Goal: Information Seeking & Learning: Check status

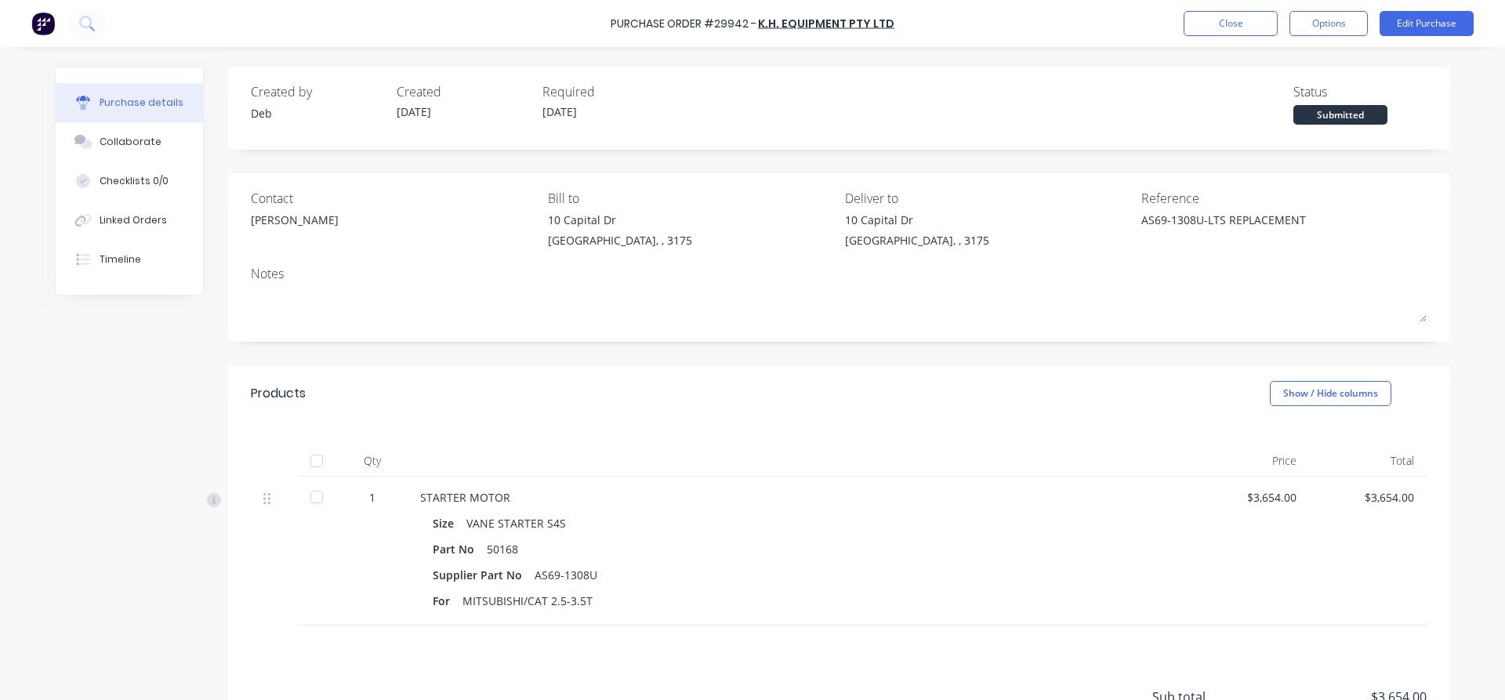
scroll to position [146, 0]
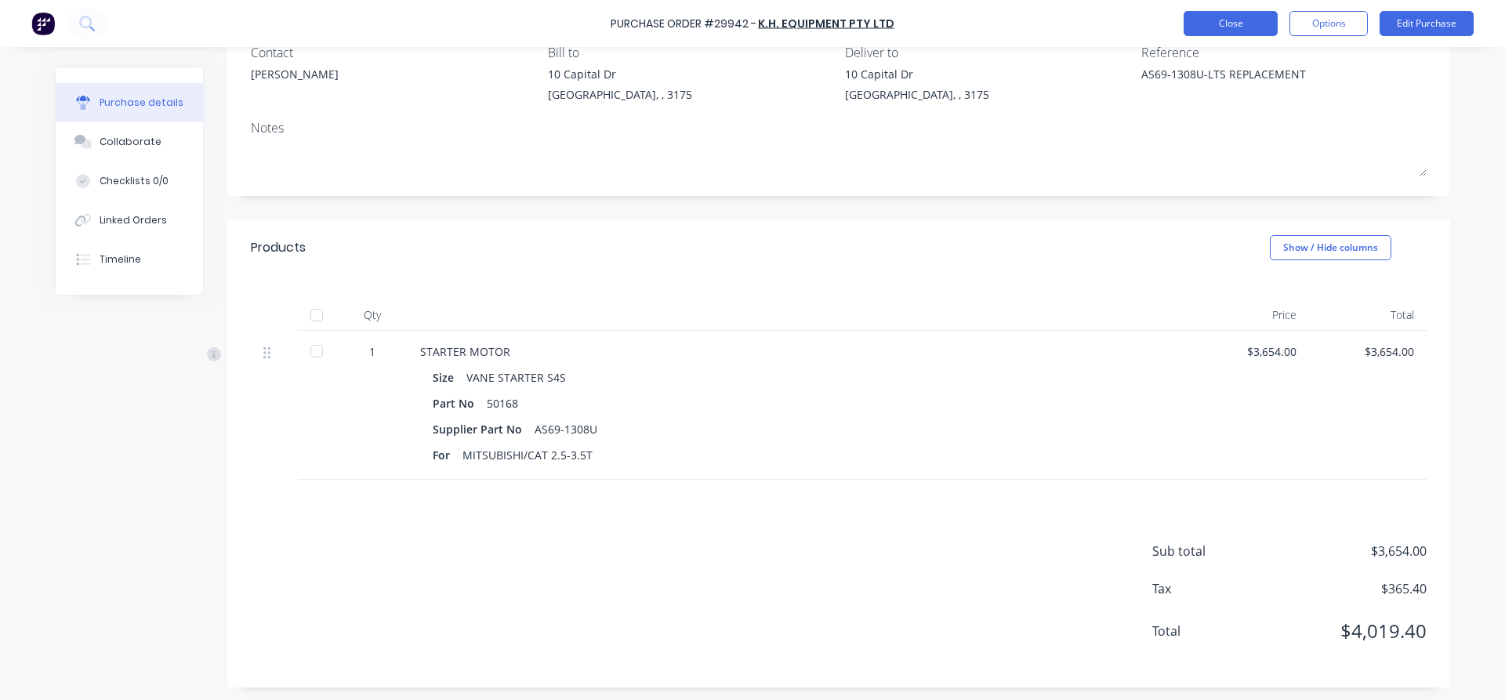
click at [1229, 20] on button "Close" at bounding box center [1231, 23] width 94 height 25
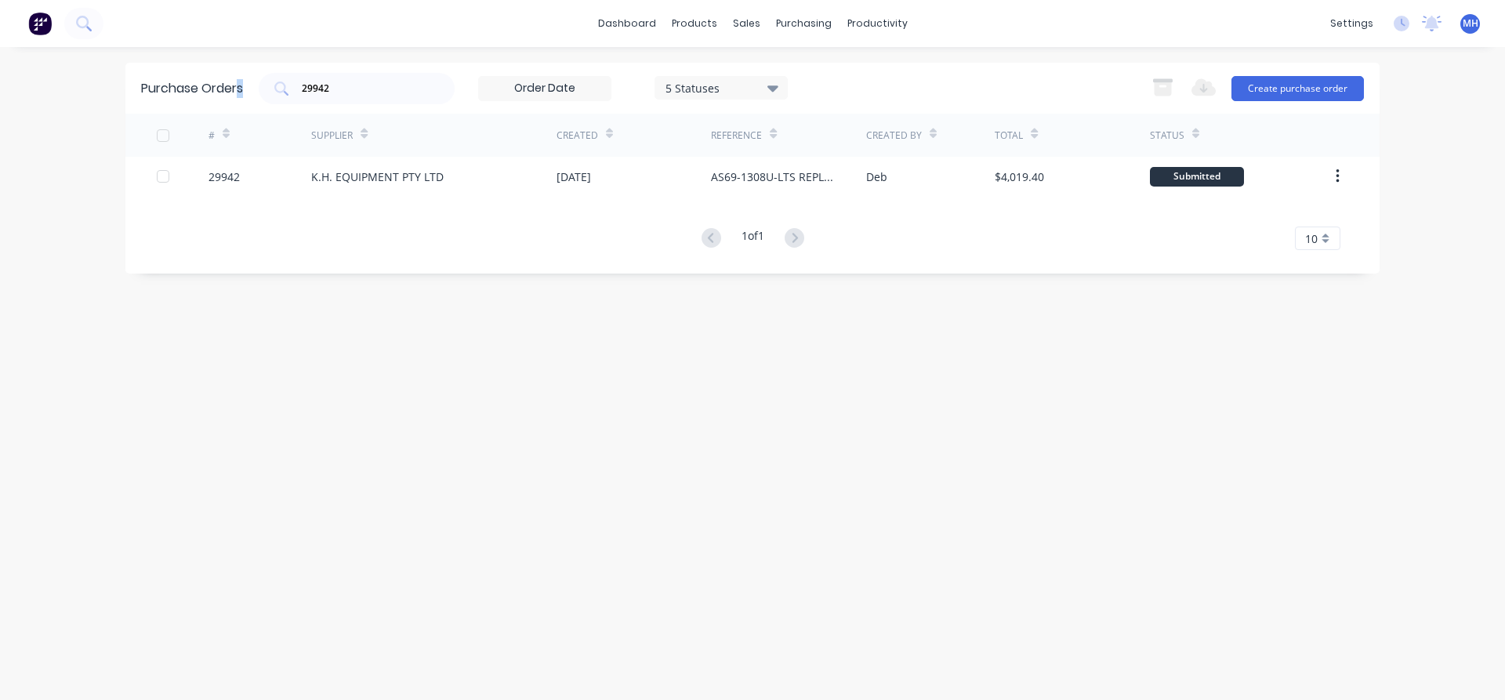
drag, startPoint x: 371, startPoint y: 96, endPoint x: 238, endPoint y: 85, distance: 133.0
click at [239, 85] on div "Purchase Orders 29942 5 Statuses 5 Statuses Export to Excel (XLSX) Create purch…" at bounding box center [752, 88] width 1254 height 51
click at [342, 92] on input "29942" at bounding box center [365, 89] width 130 height 16
type input "29975"
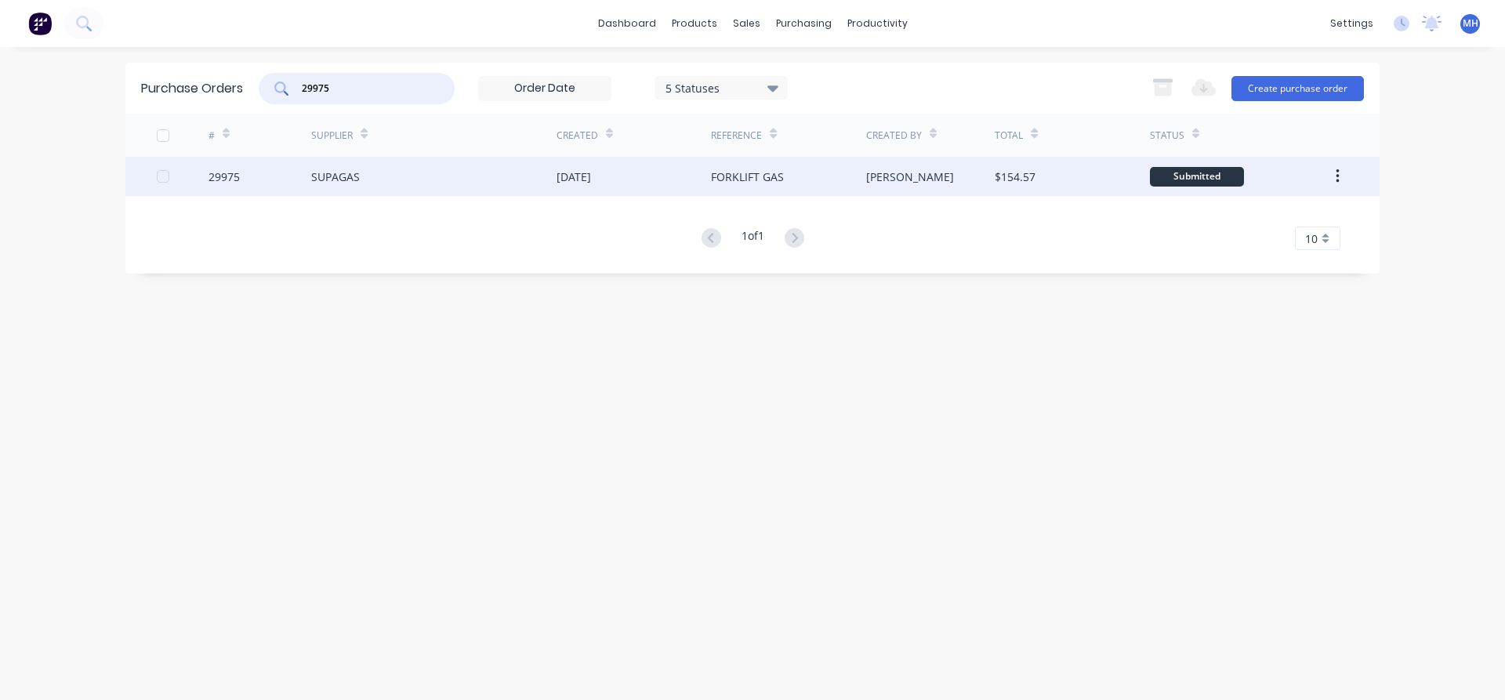
click at [384, 183] on div "SUPAGAS" at bounding box center [433, 176] width 245 height 39
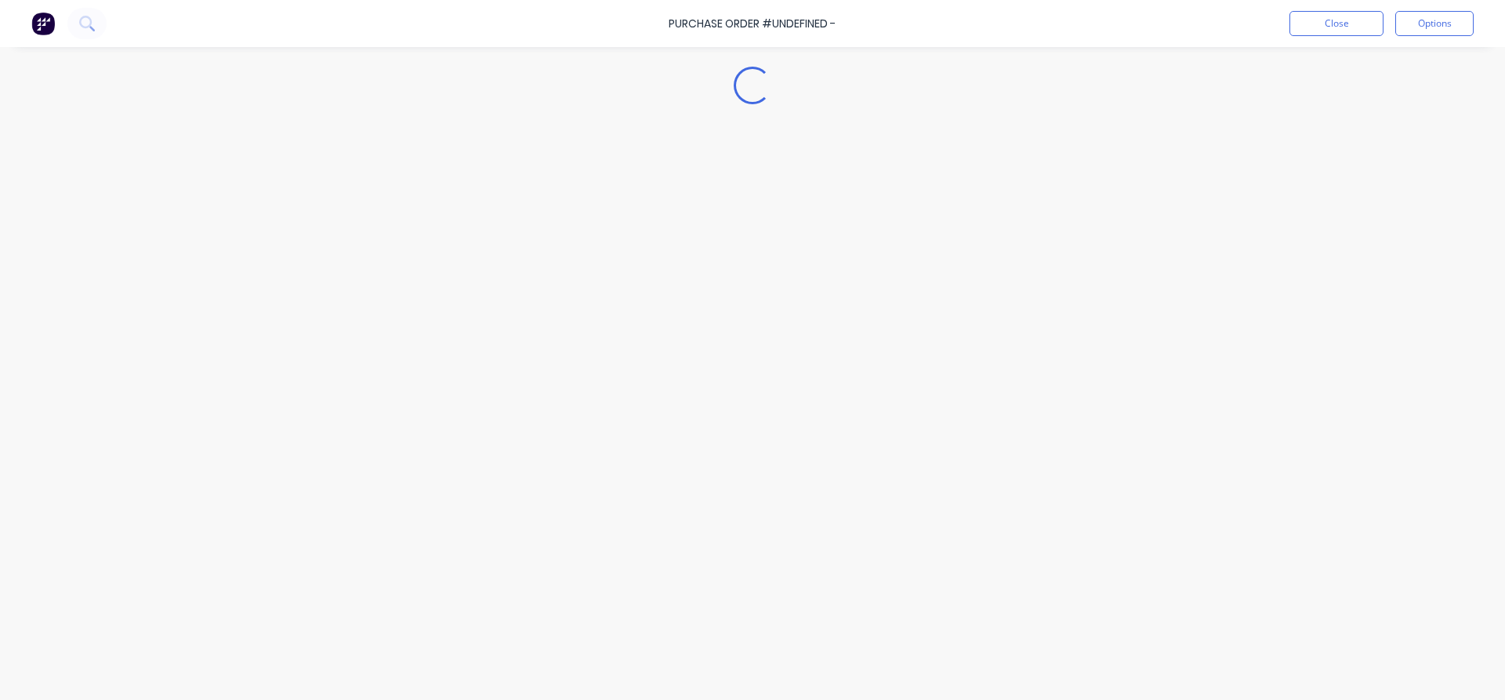
type textarea "x"
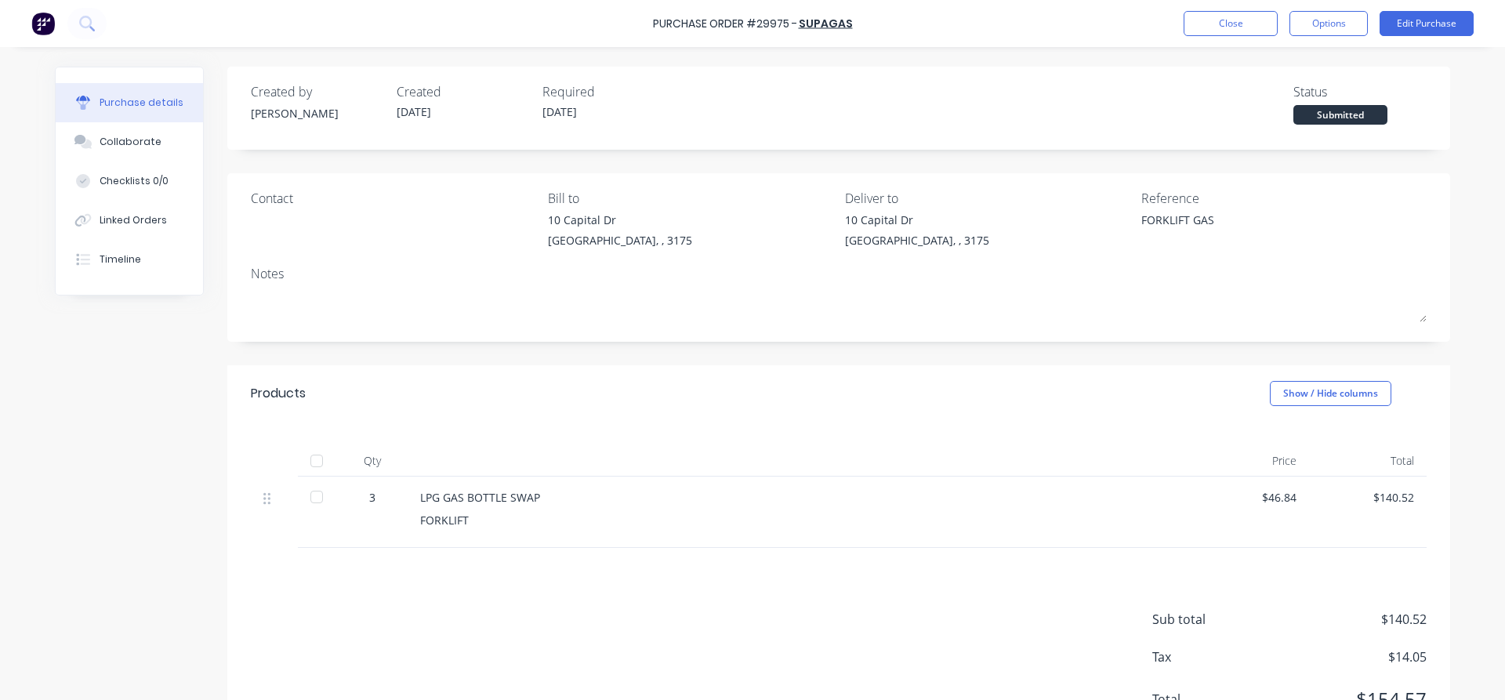
scroll to position [68, 0]
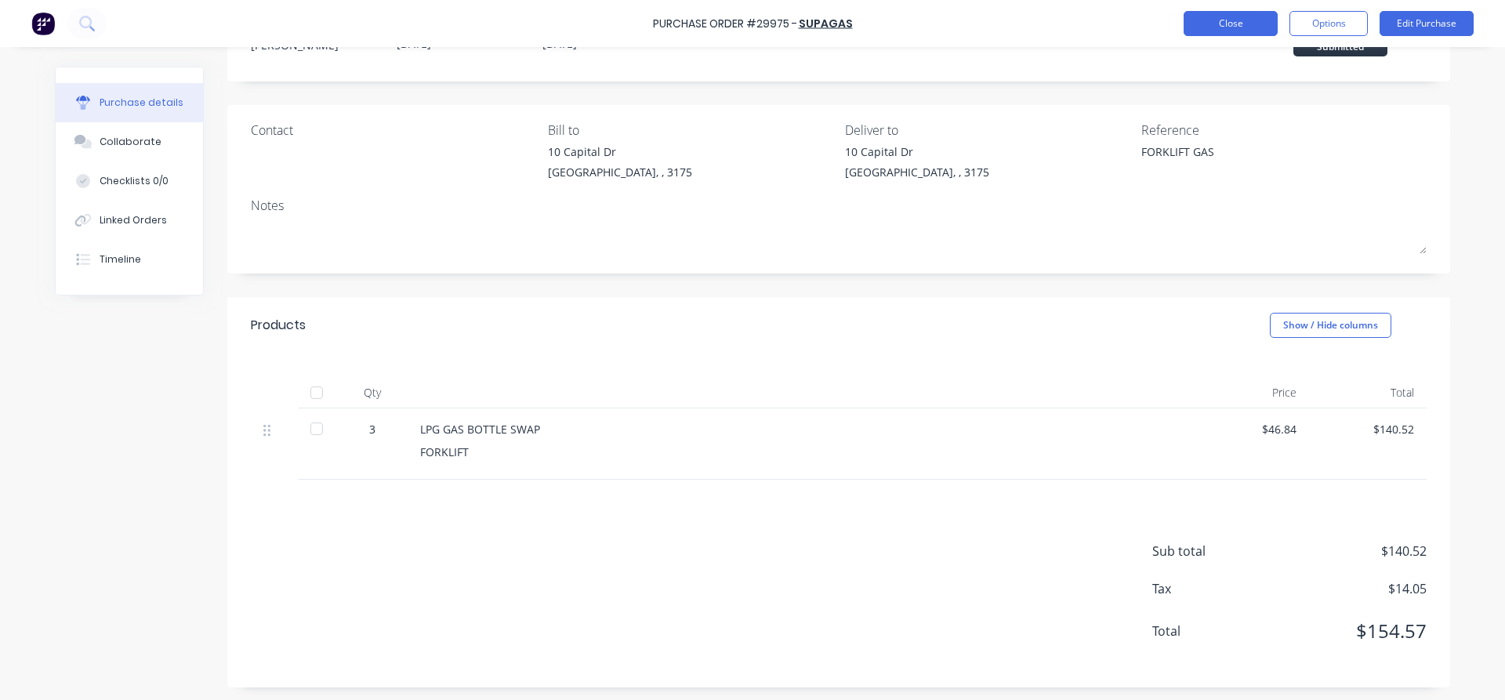
click at [1254, 31] on button "Close" at bounding box center [1231, 23] width 94 height 25
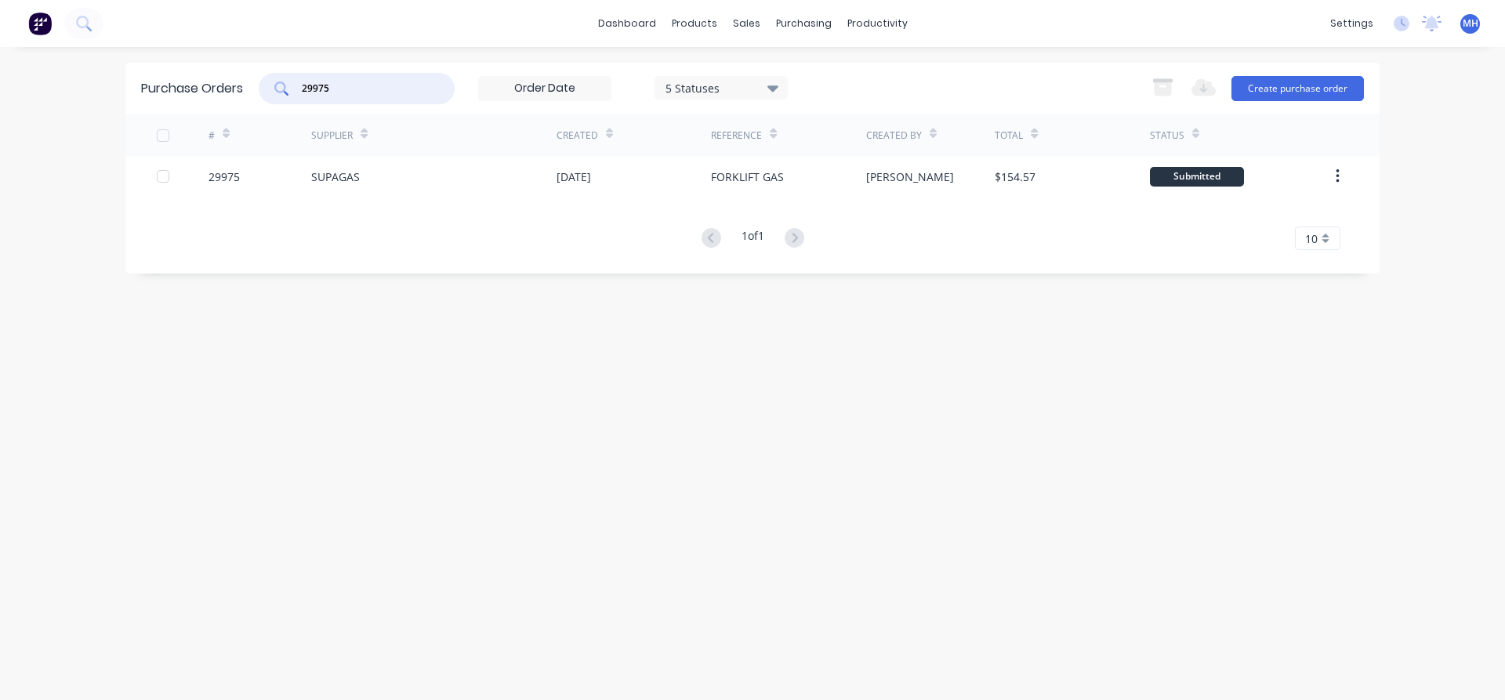
drag, startPoint x: 373, startPoint y: 91, endPoint x: 248, endPoint y: 85, distance: 124.8
click at [300, 85] on input "29975" at bounding box center [365, 89] width 130 height 16
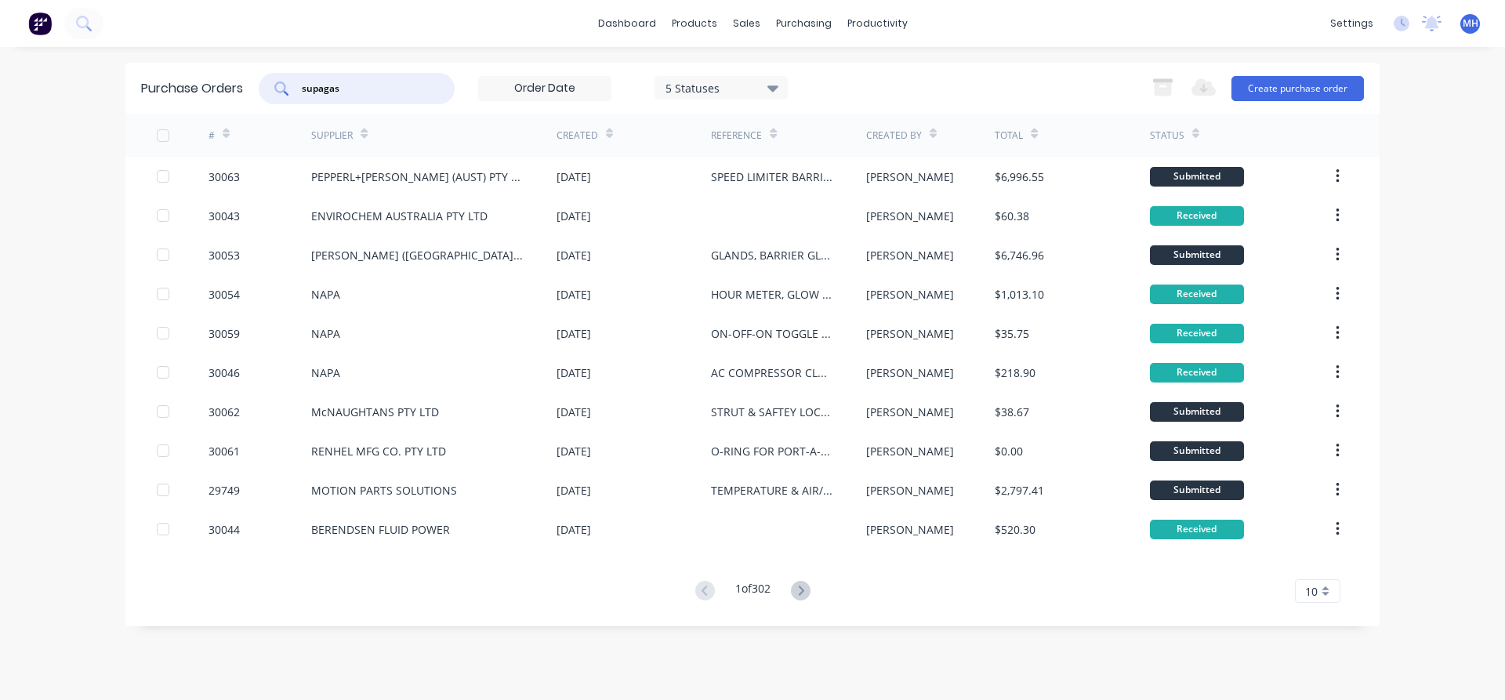
type input "supagas"
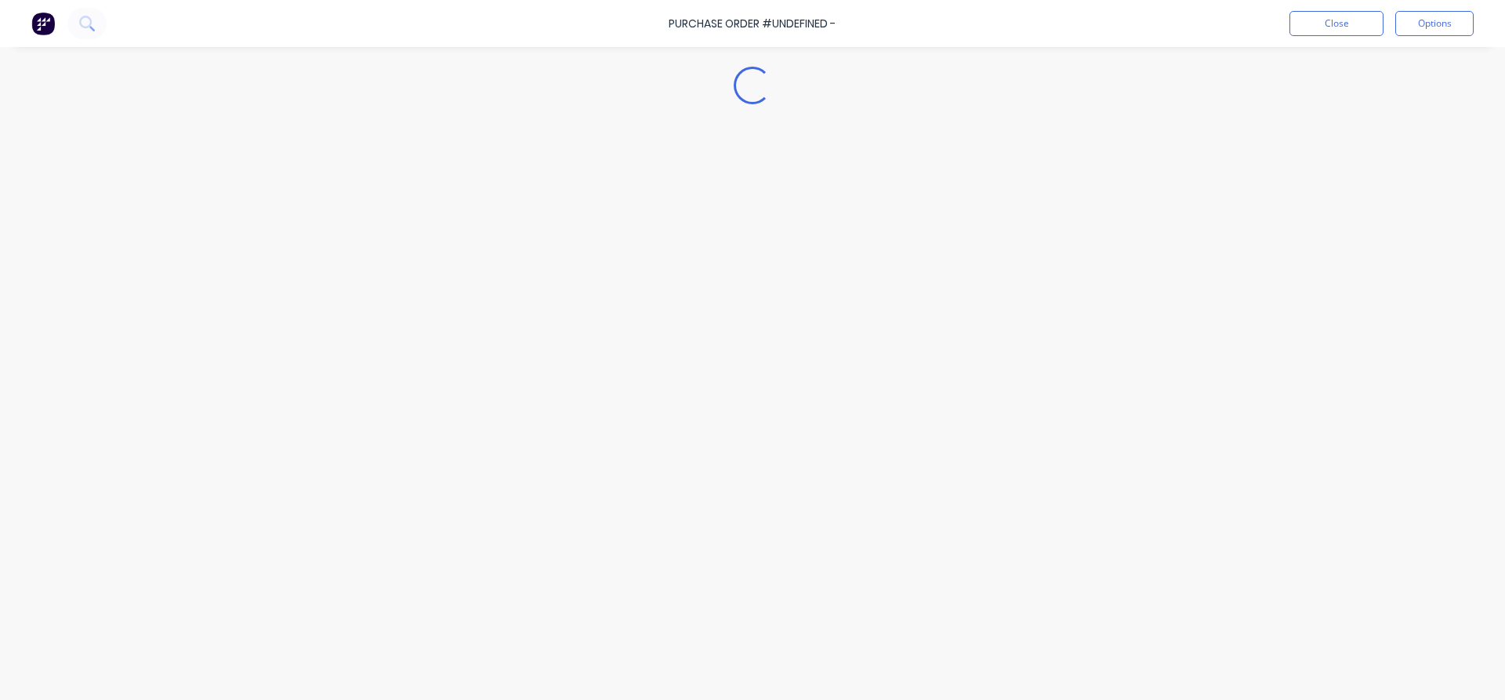
type textarea "x"
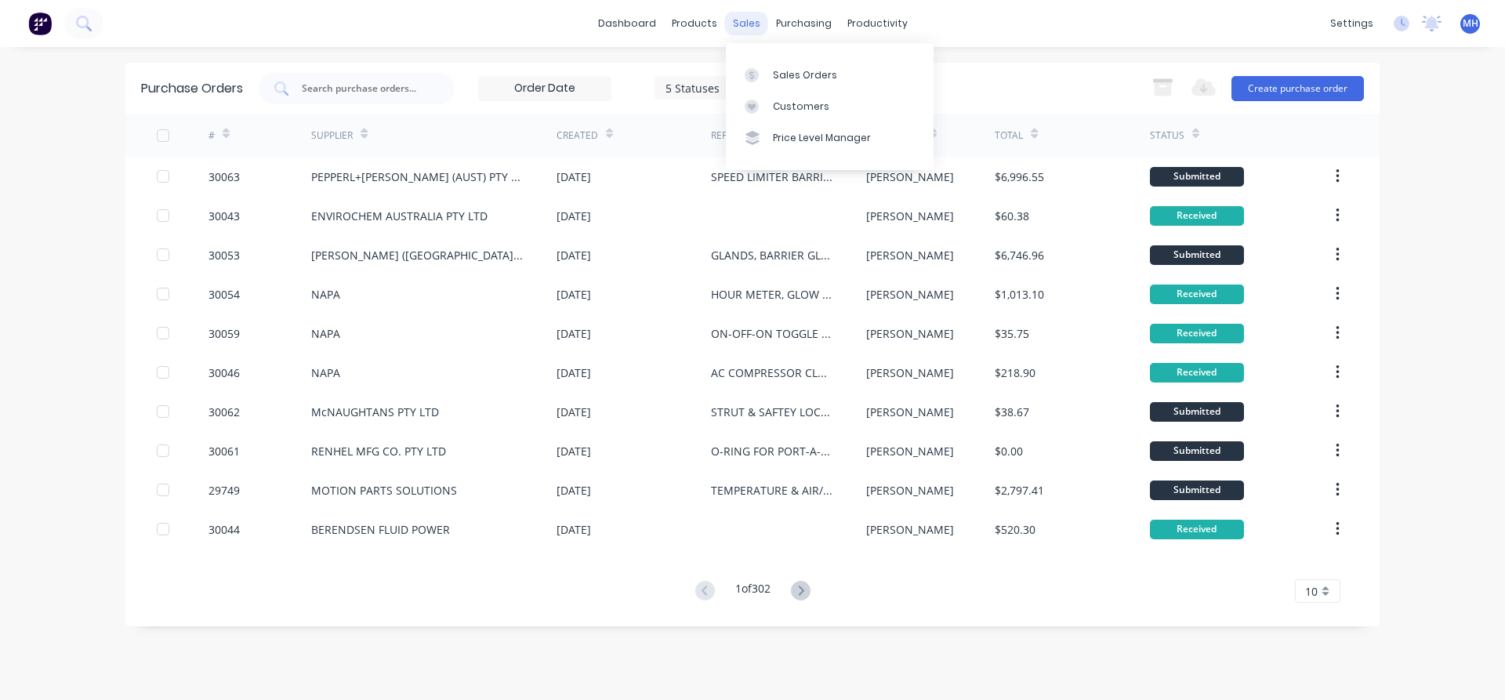
click at [746, 23] on div "sales" at bounding box center [746, 24] width 43 height 24
click at [792, 74] on div "Sales Orders" at bounding box center [805, 75] width 64 height 14
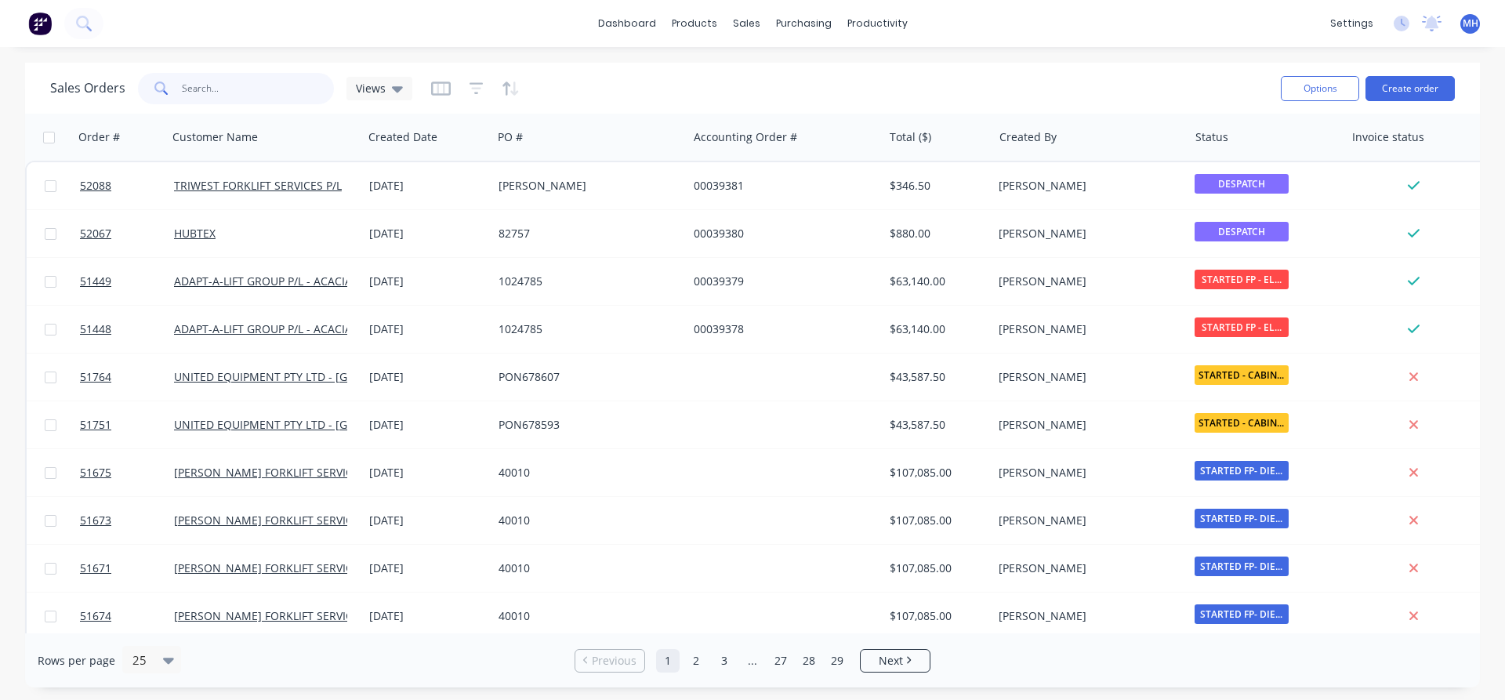
click at [234, 92] on input "text" at bounding box center [258, 88] width 153 height 31
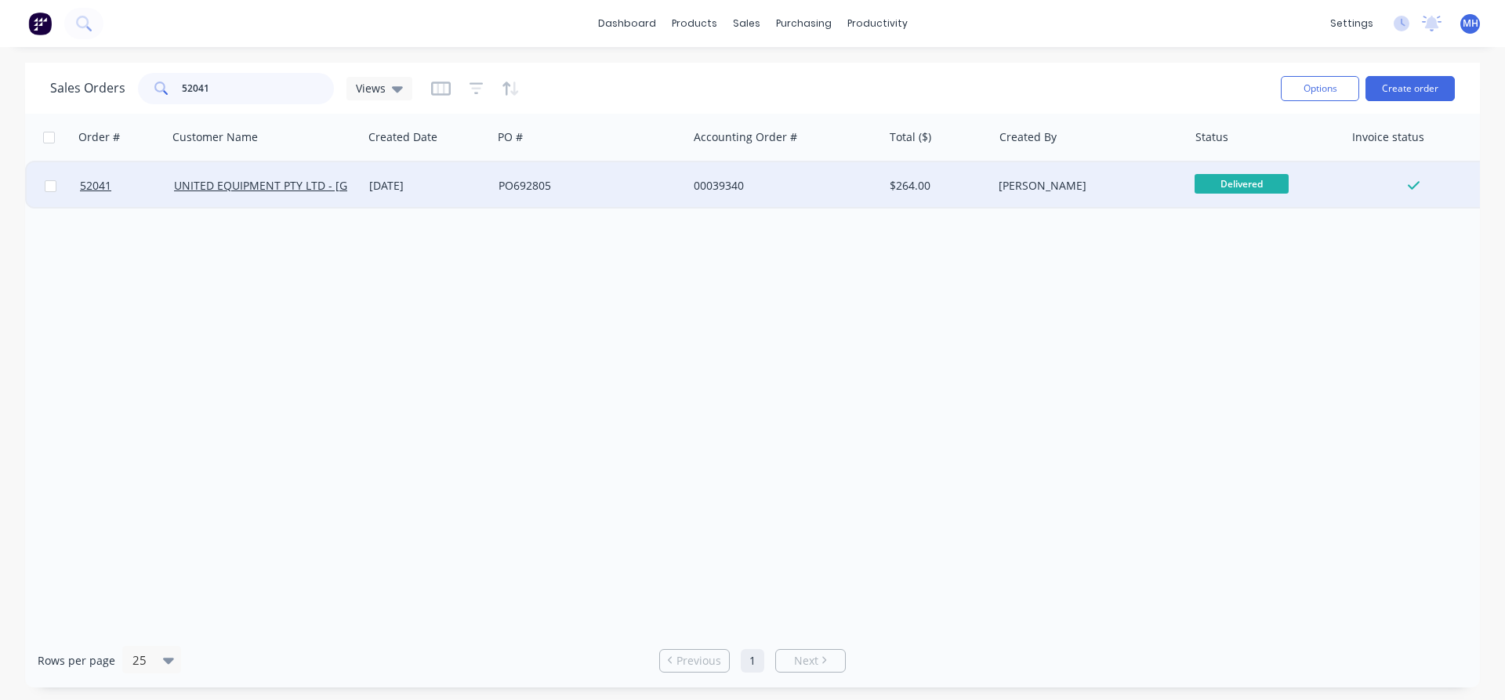
type input "52041"
click at [367, 187] on div "12 Sep 2025" at bounding box center [427, 185] width 129 height 47
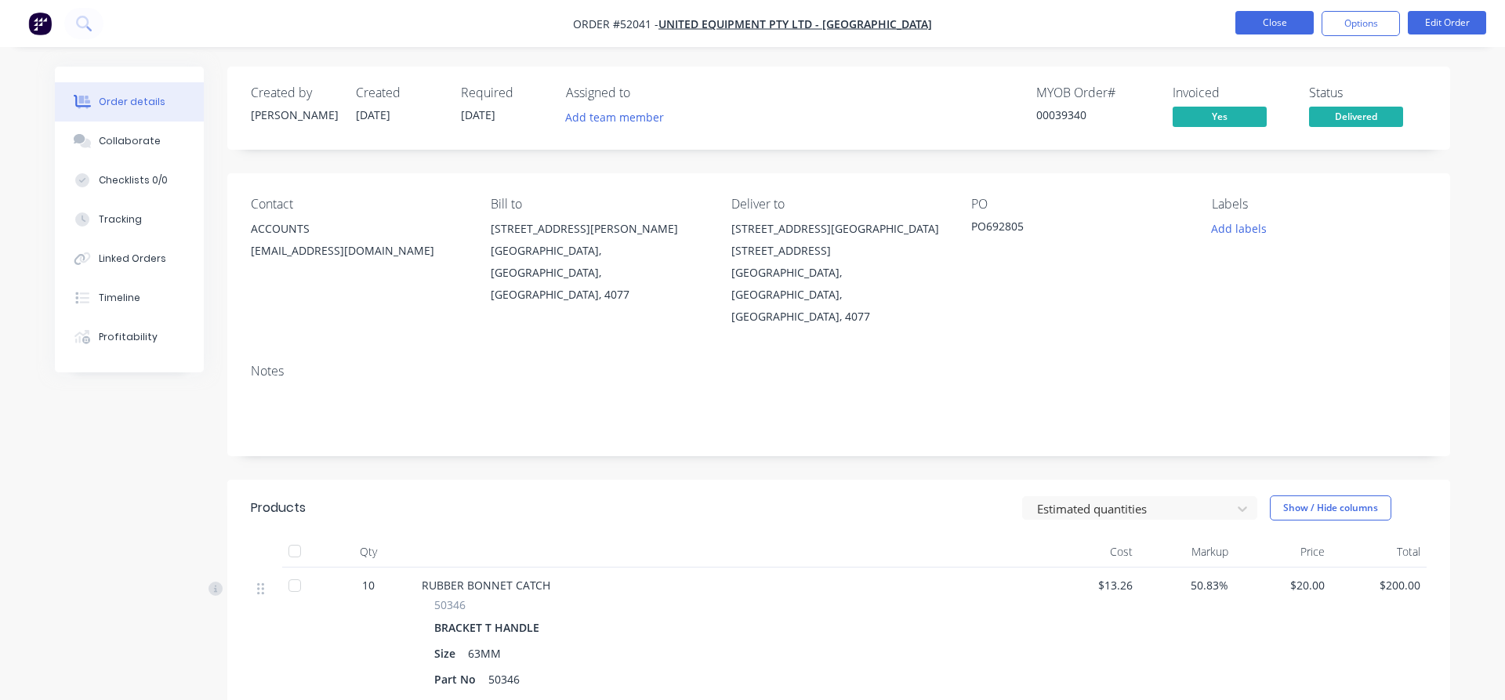
click at [1274, 23] on button "Close" at bounding box center [1274, 23] width 78 height 24
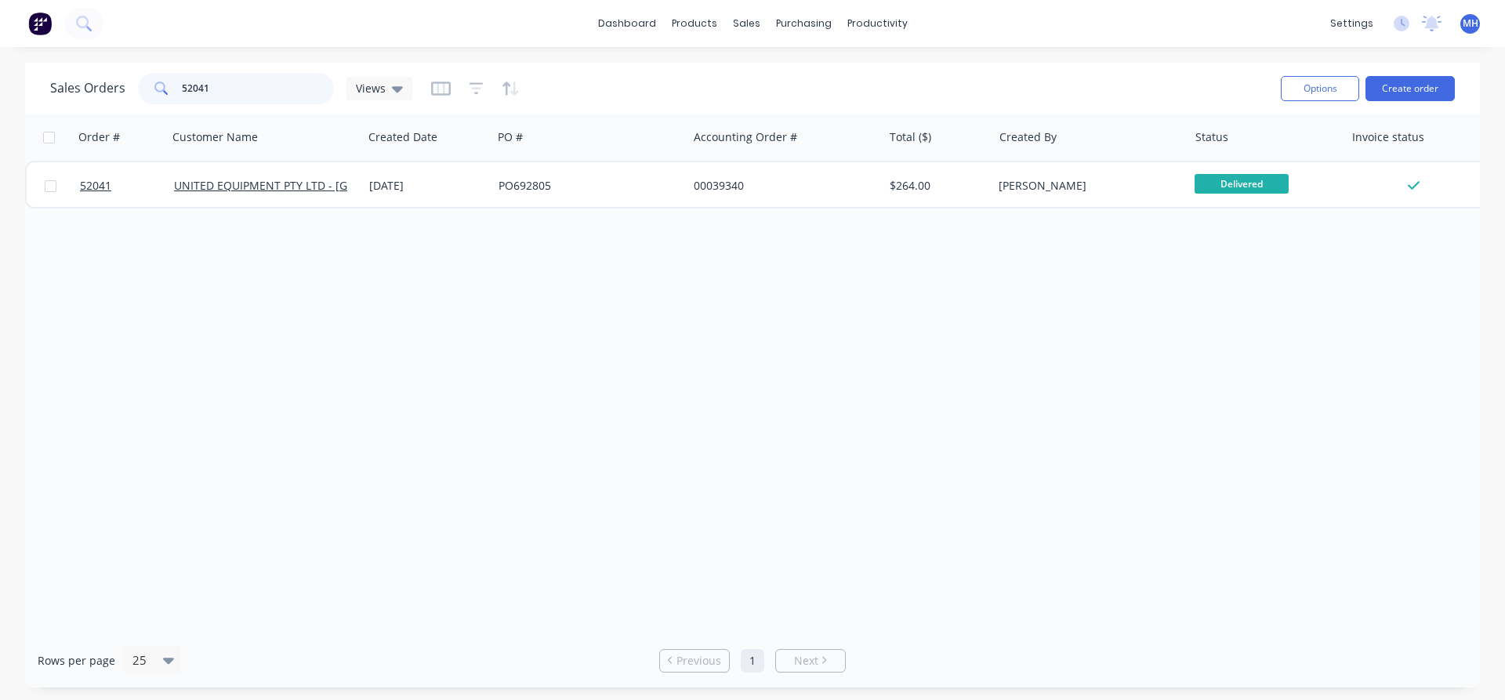
click at [239, 91] on input "52041" at bounding box center [258, 88] width 153 height 31
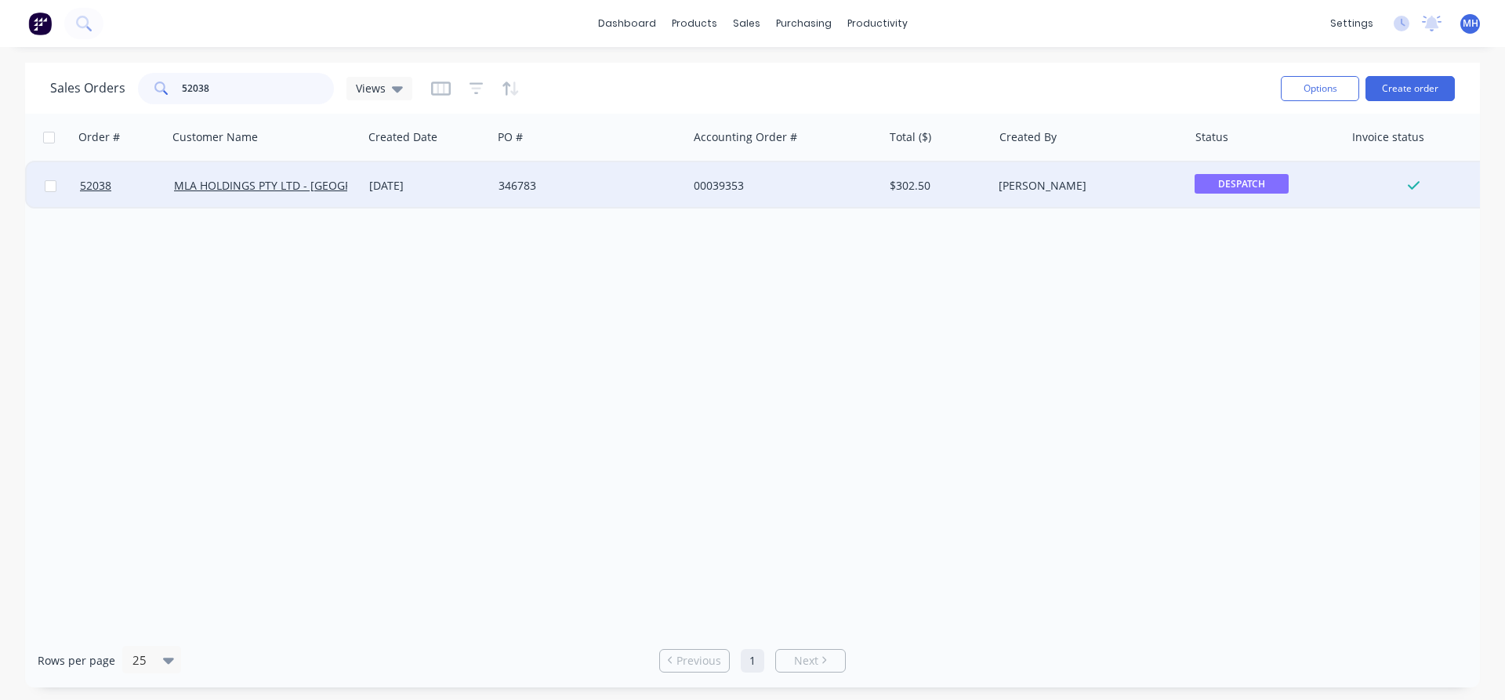
type input "52038"
click at [471, 186] on div "[DATE]" at bounding box center [427, 186] width 117 height 16
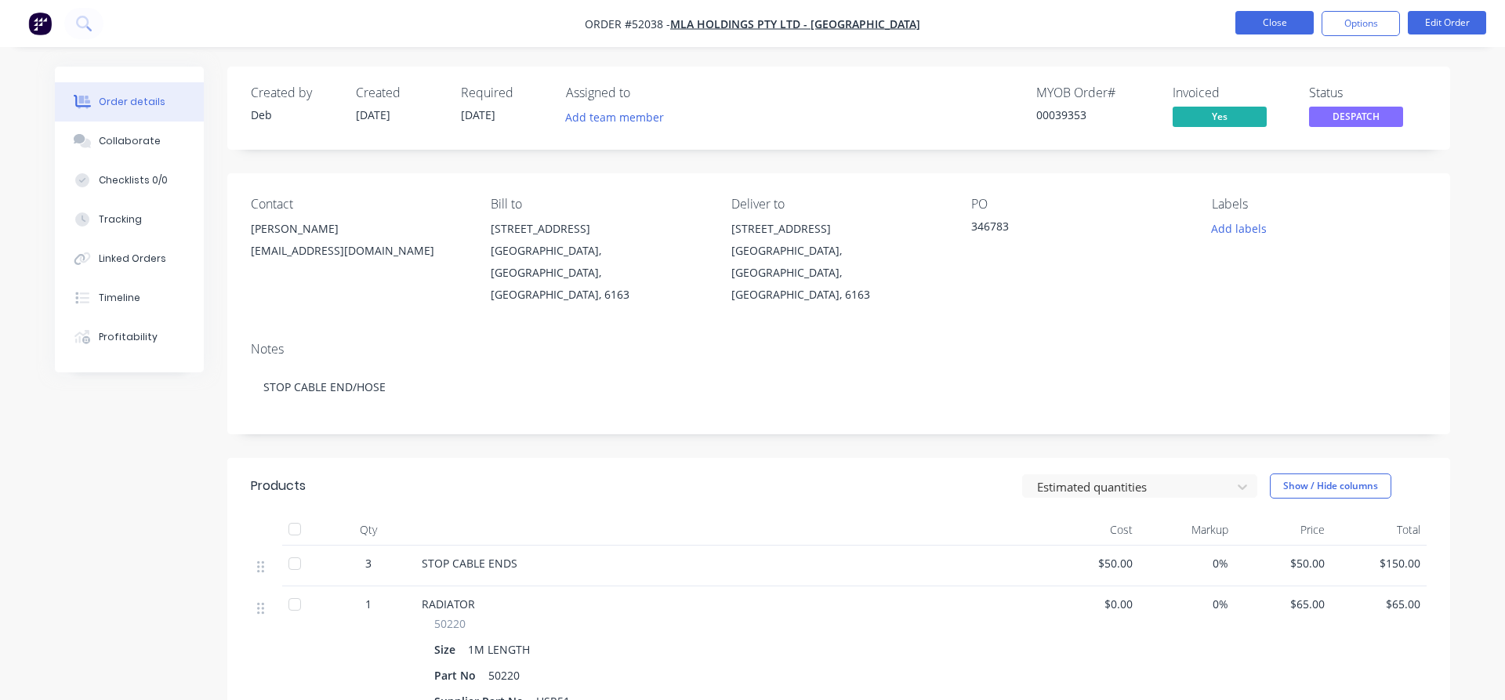
click at [1266, 29] on button "Close" at bounding box center [1274, 23] width 78 height 24
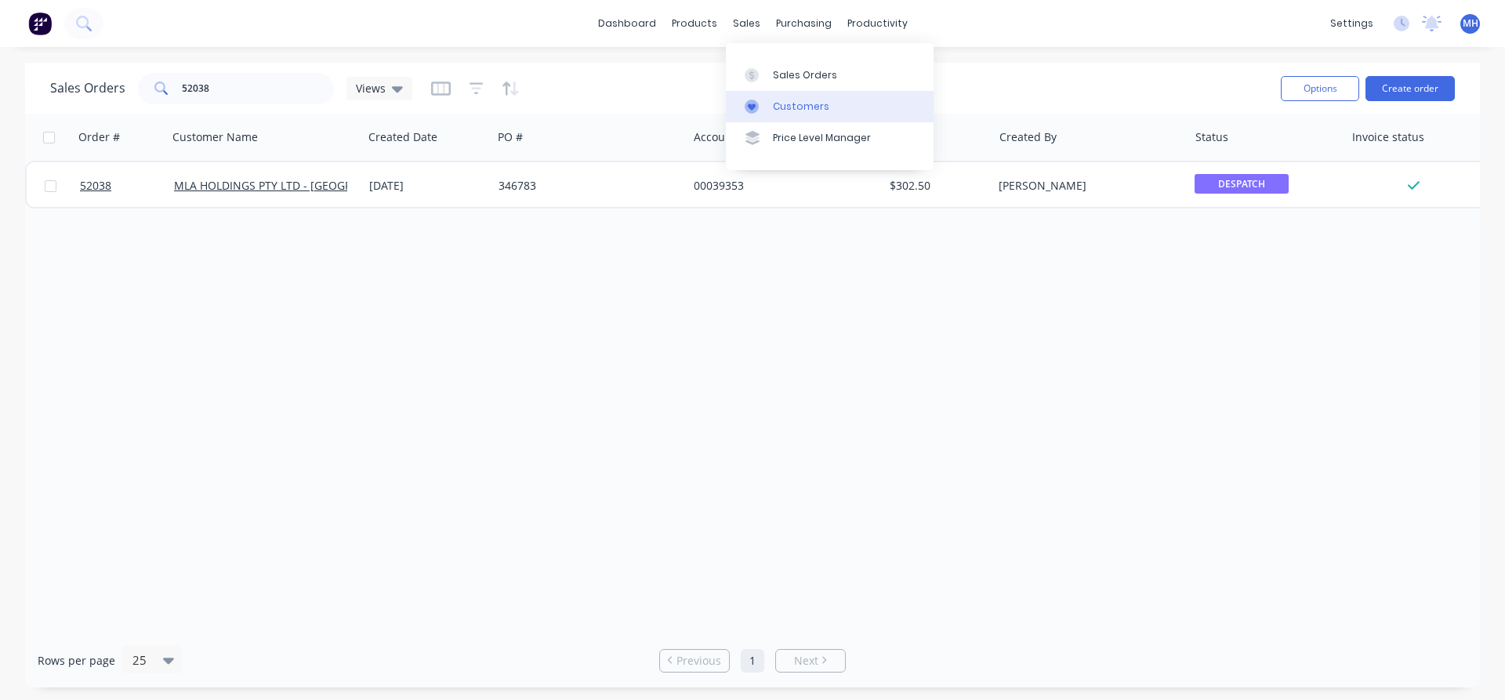
click at [788, 107] on div "Customers" at bounding box center [801, 107] width 56 height 14
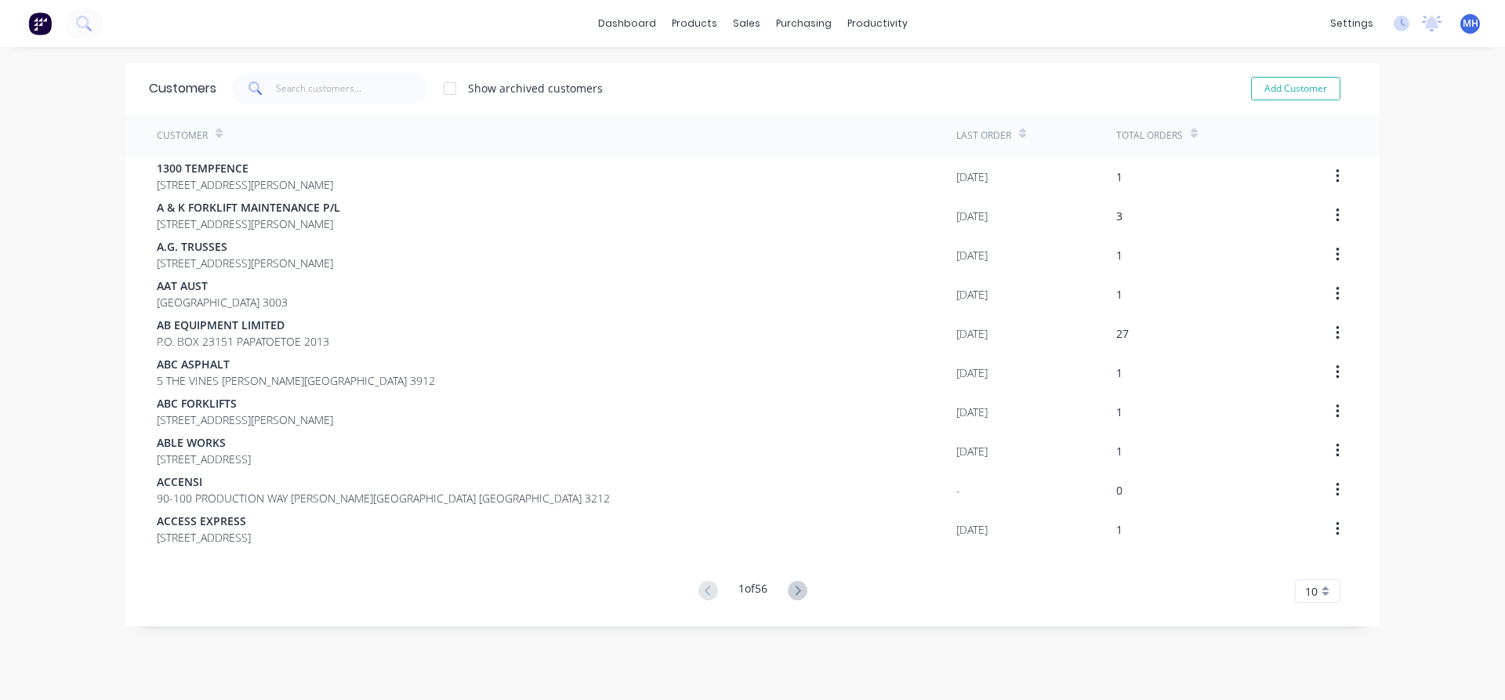
click at [781, 104] on div "Customers Show archived customers Add Customer" at bounding box center [752, 88] width 1254 height 51
click at [313, 95] on input "text" at bounding box center [352, 88] width 153 height 31
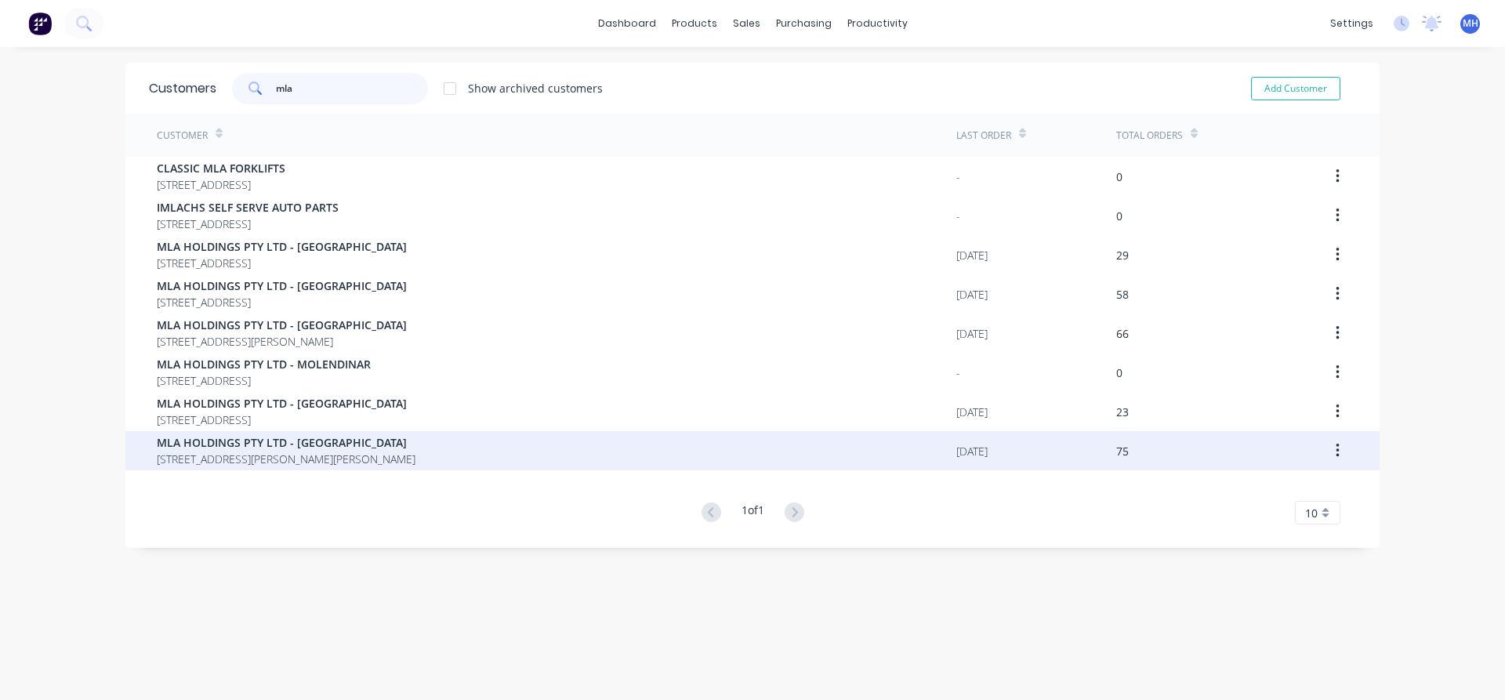
type input "mla"
click at [336, 446] on span "MLA HOLDINGS PTY LTD - WETHERILL PARK" at bounding box center [286, 442] width 259 height 16
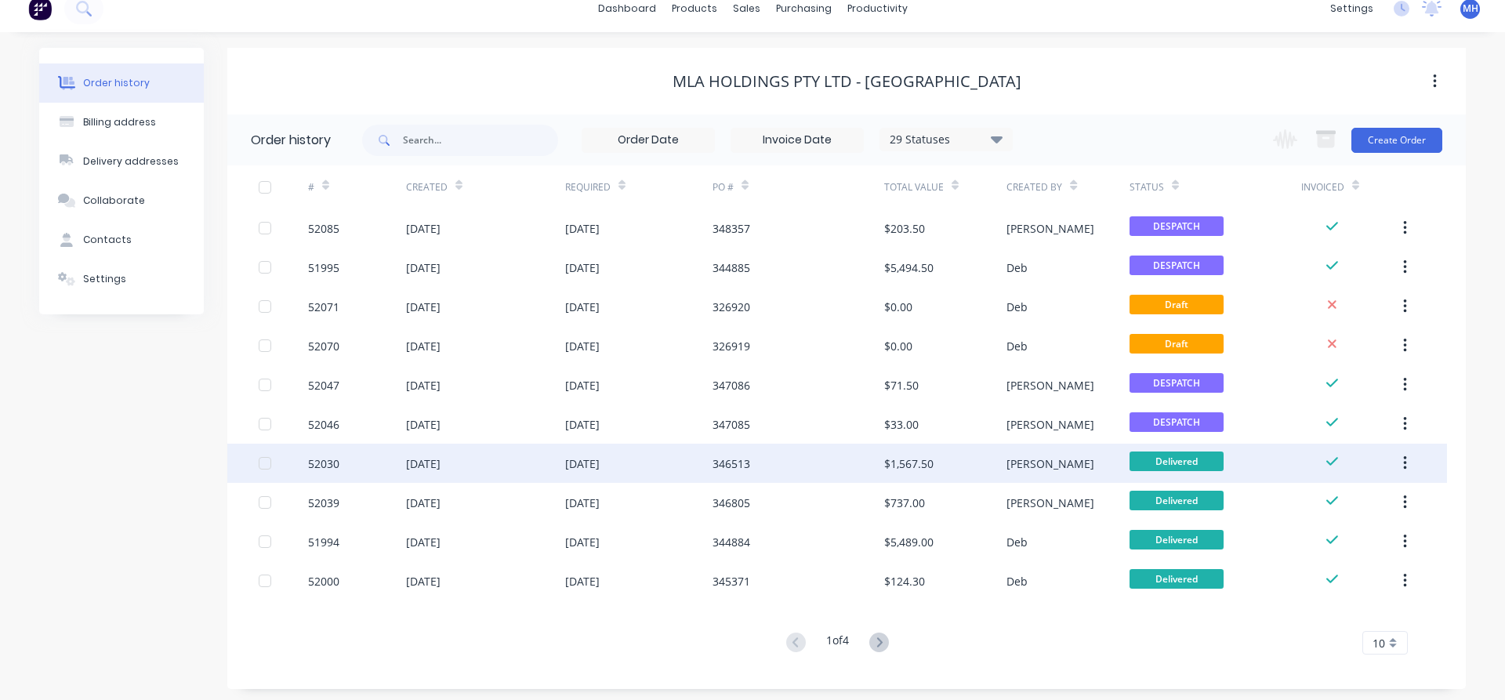
scroll to position [20, 0]
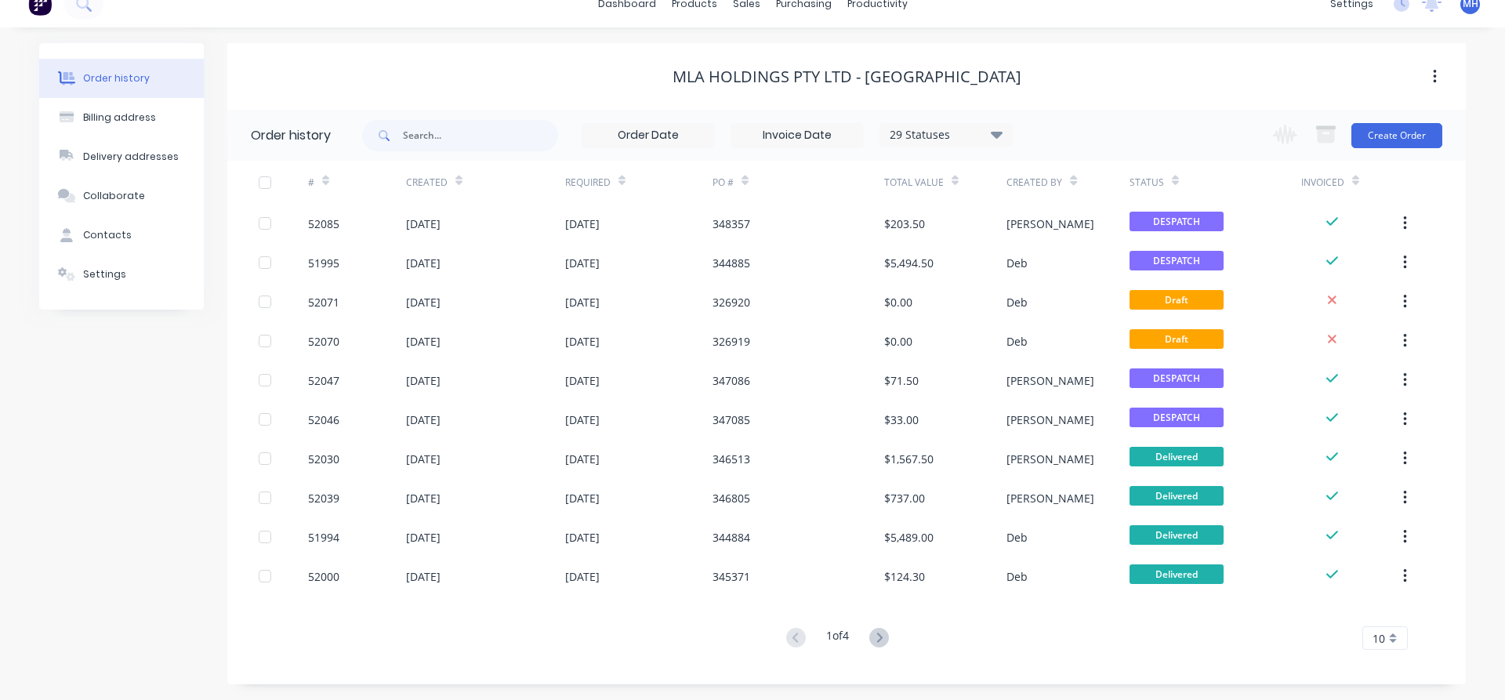
click at [1398, 642] on div "10" at bounding box center [1384, 638] width 45 height 24
click at [1385, 611] on div "35" at bounding box center [1385, 611] width 44 height 27
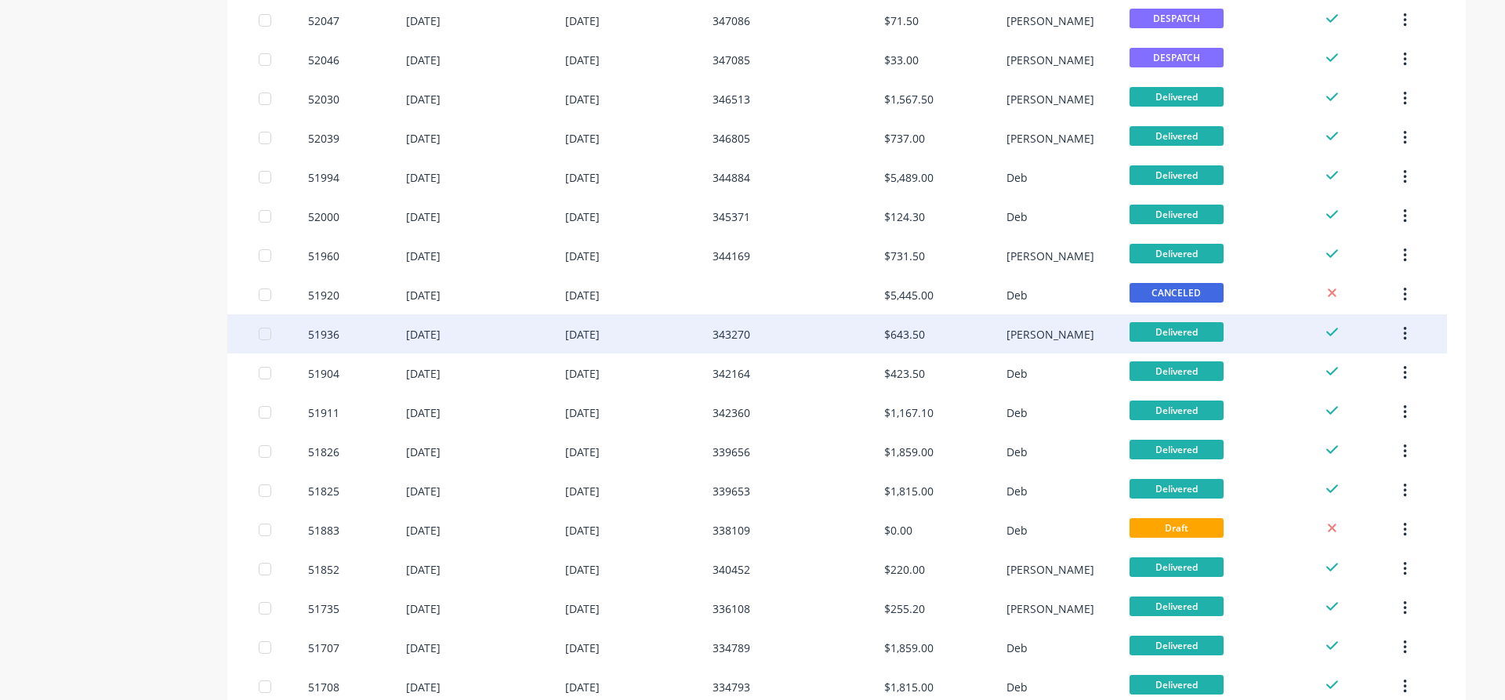
scroll to position [400, 0]
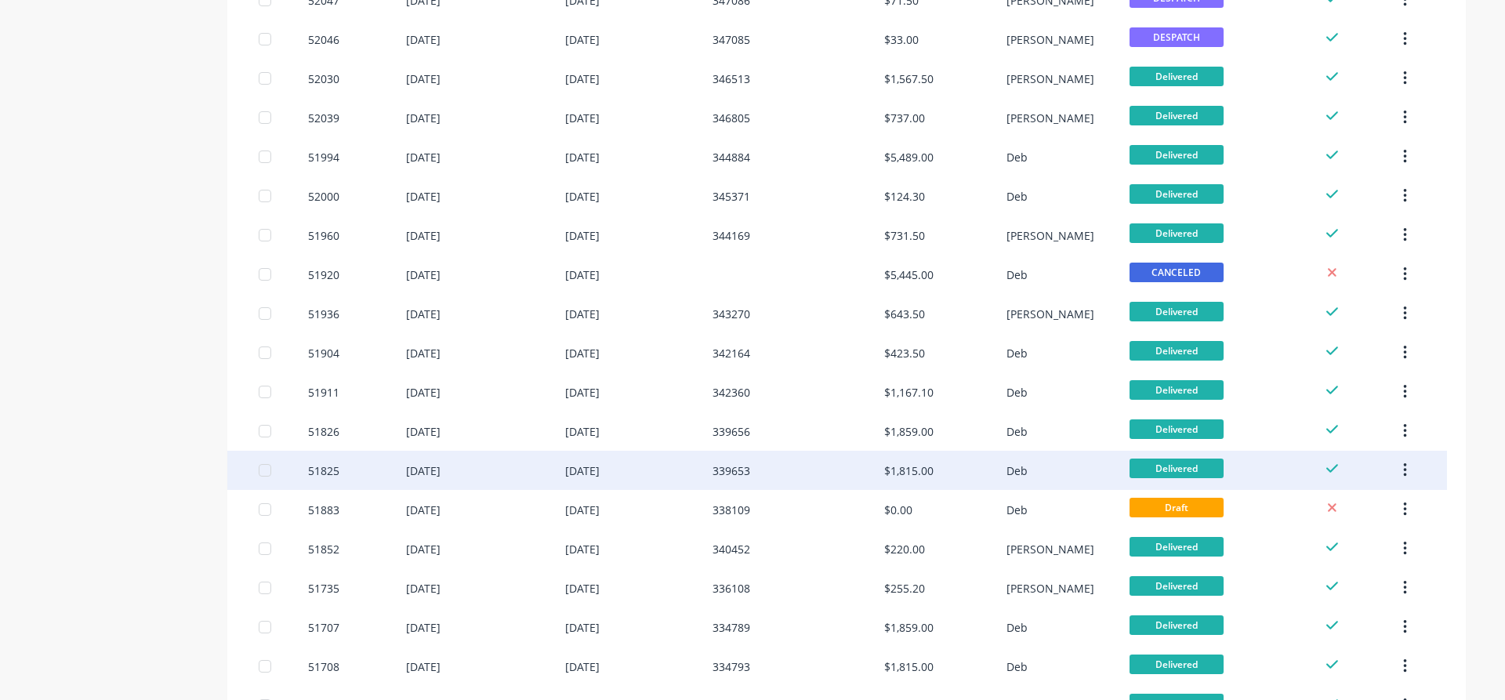
click at [490, 473] on div "12 Jun 2025" at bounding box center [485, 470] width 159 height 39
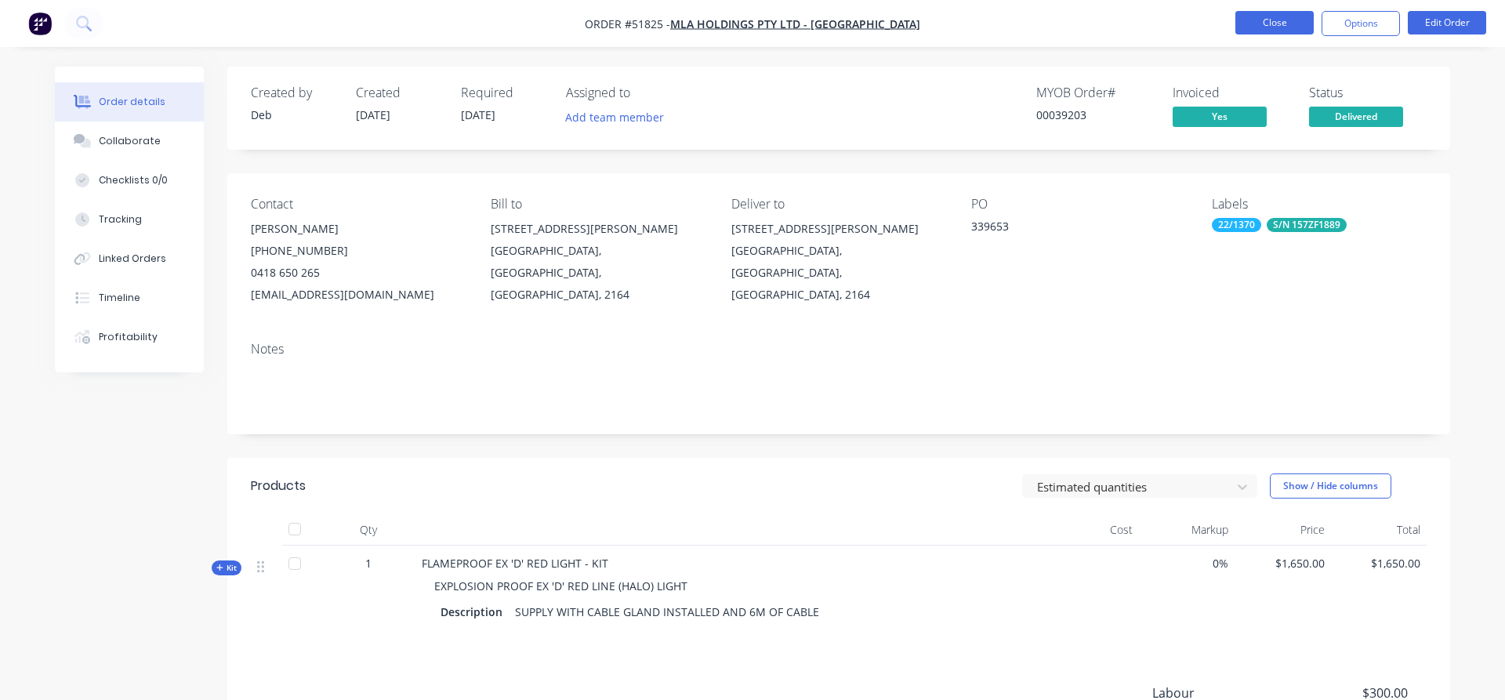
click at [1265, 25] on button "Close" at bounding box center [1274, 23] width 78 height 24
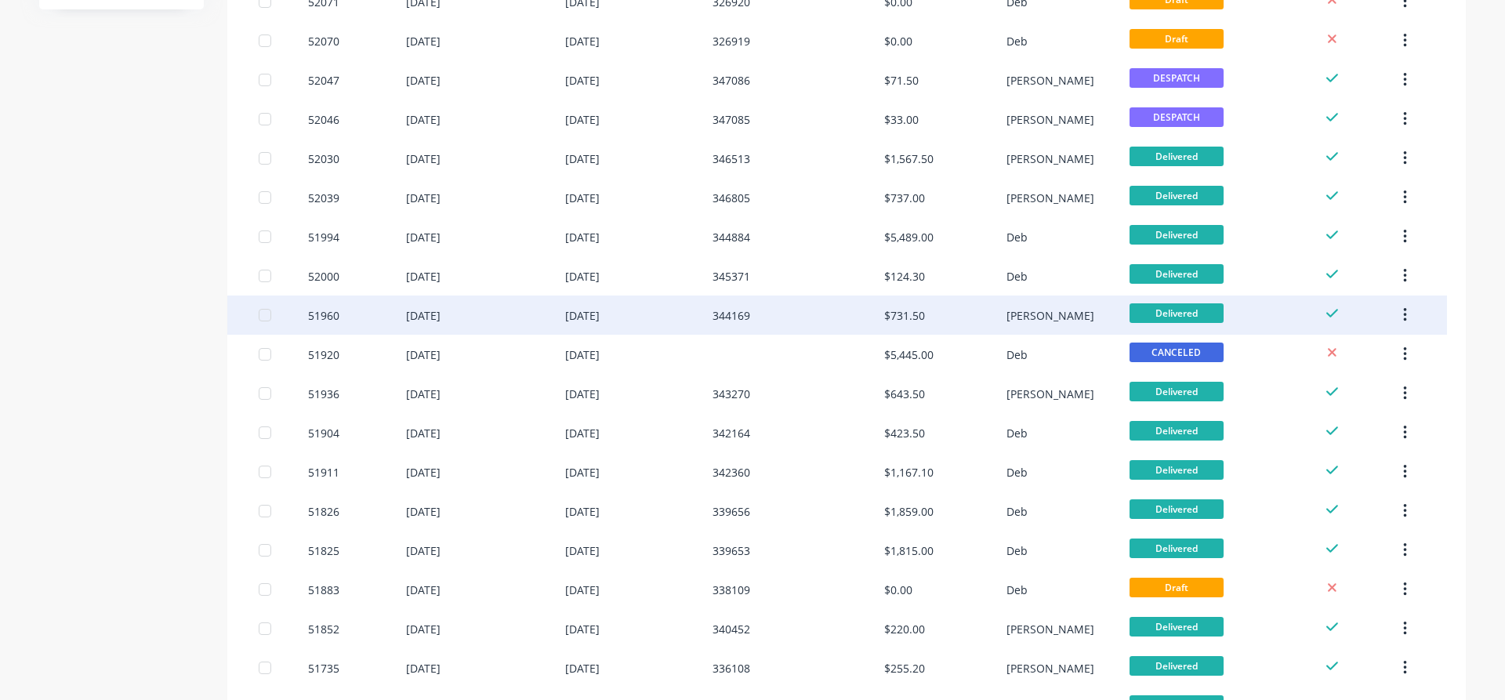
scroll to position [400, 0]
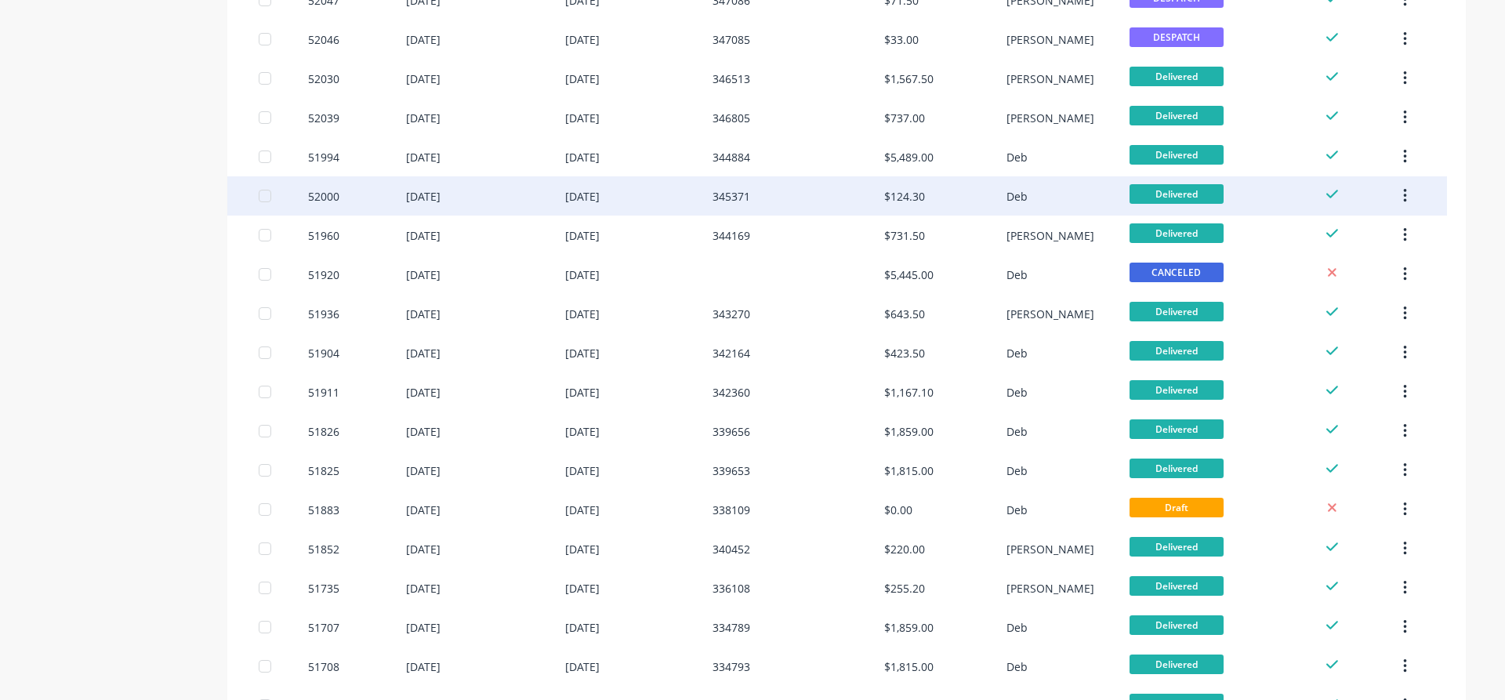
click at [441, 203] on div "25 Aug 2025" at bounding box center [423, 196] width 34 height 16
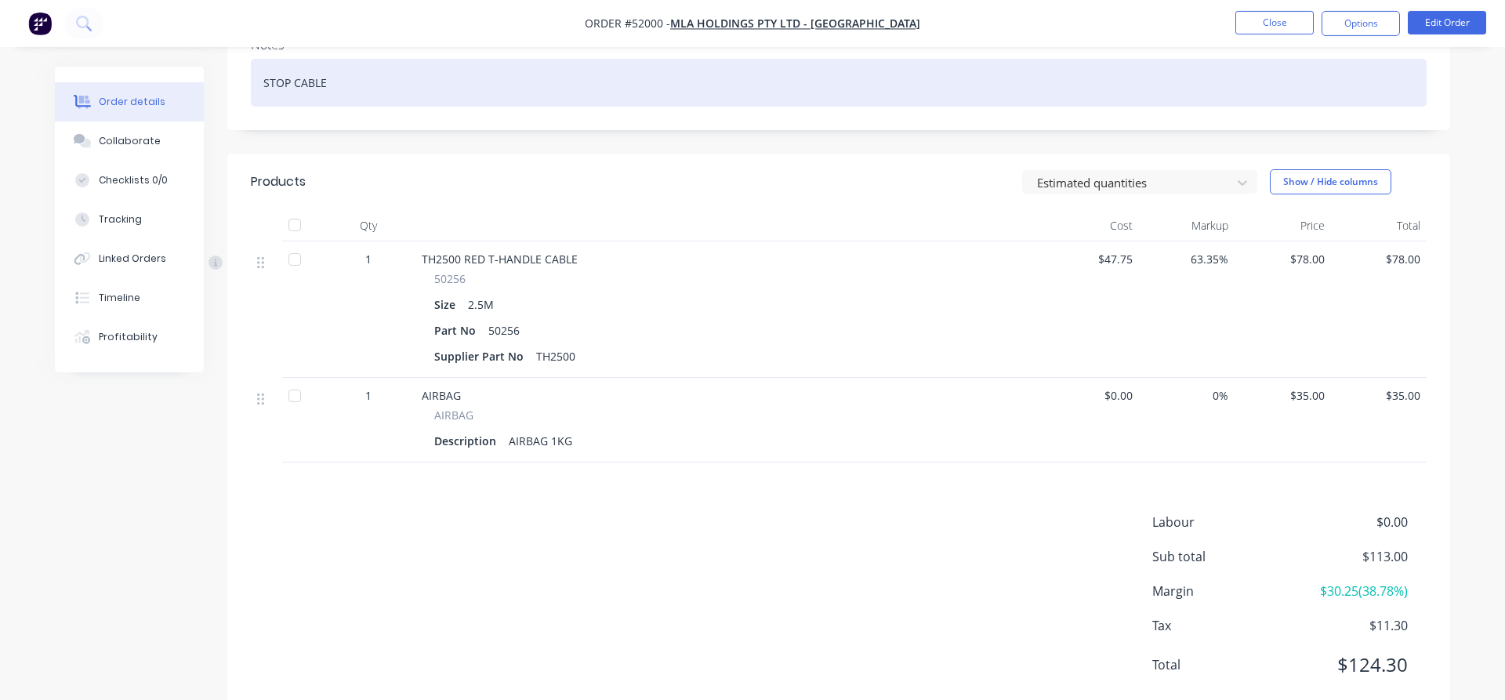
scroll to position [320, 0]
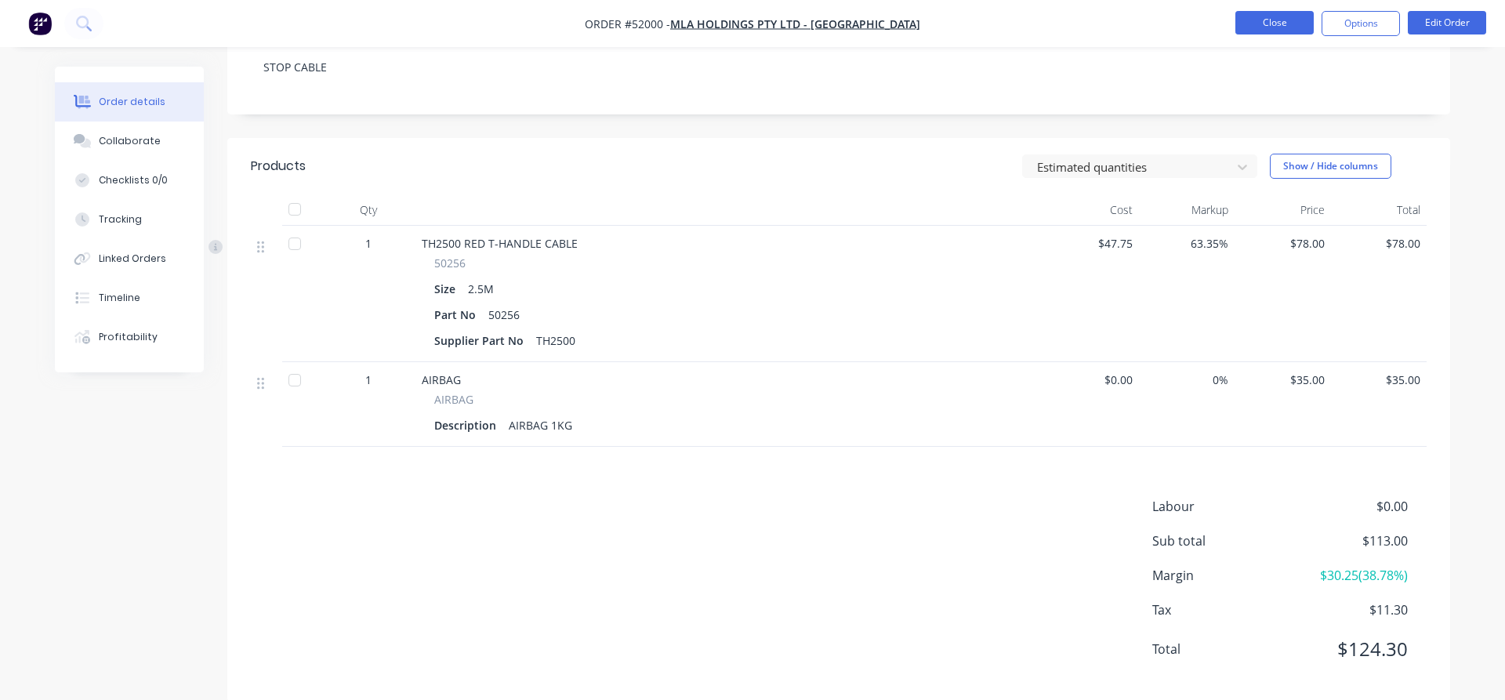
click at [1262, 20] on button "Close" at bounding box center [1274, 23] width 78 height 24
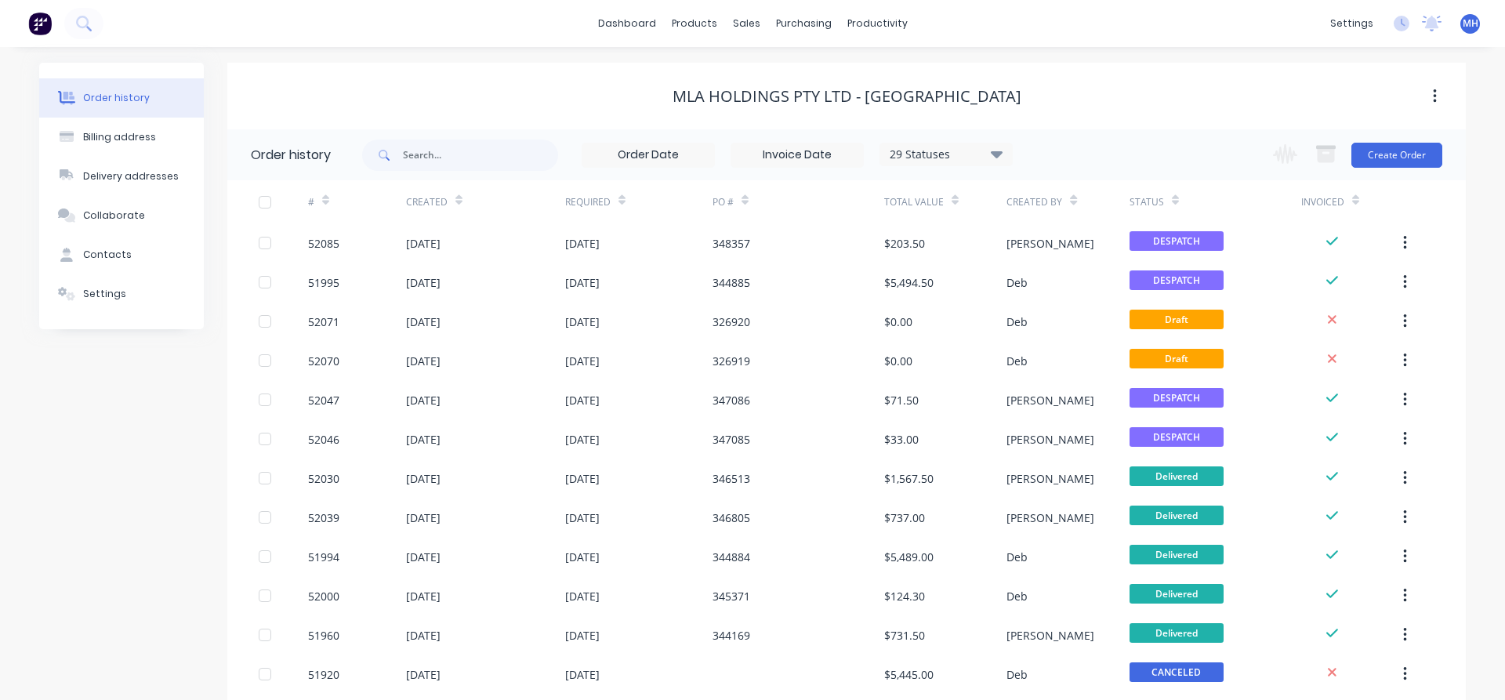
click at [995, 95] on div "MLA HOLDINGS PTY LTD - WETHERILL PARK" at bounding box center [847, 96] width 349 height 19
click at [1016, 96] on div "MLA HOLDINGS PTY LTD - WETHERILL PARK" at bounding box center [846, 96] width 1238 height 19
click at [789, 113] on div "Customers" at bounding box center [801, 107] width 56 height 14
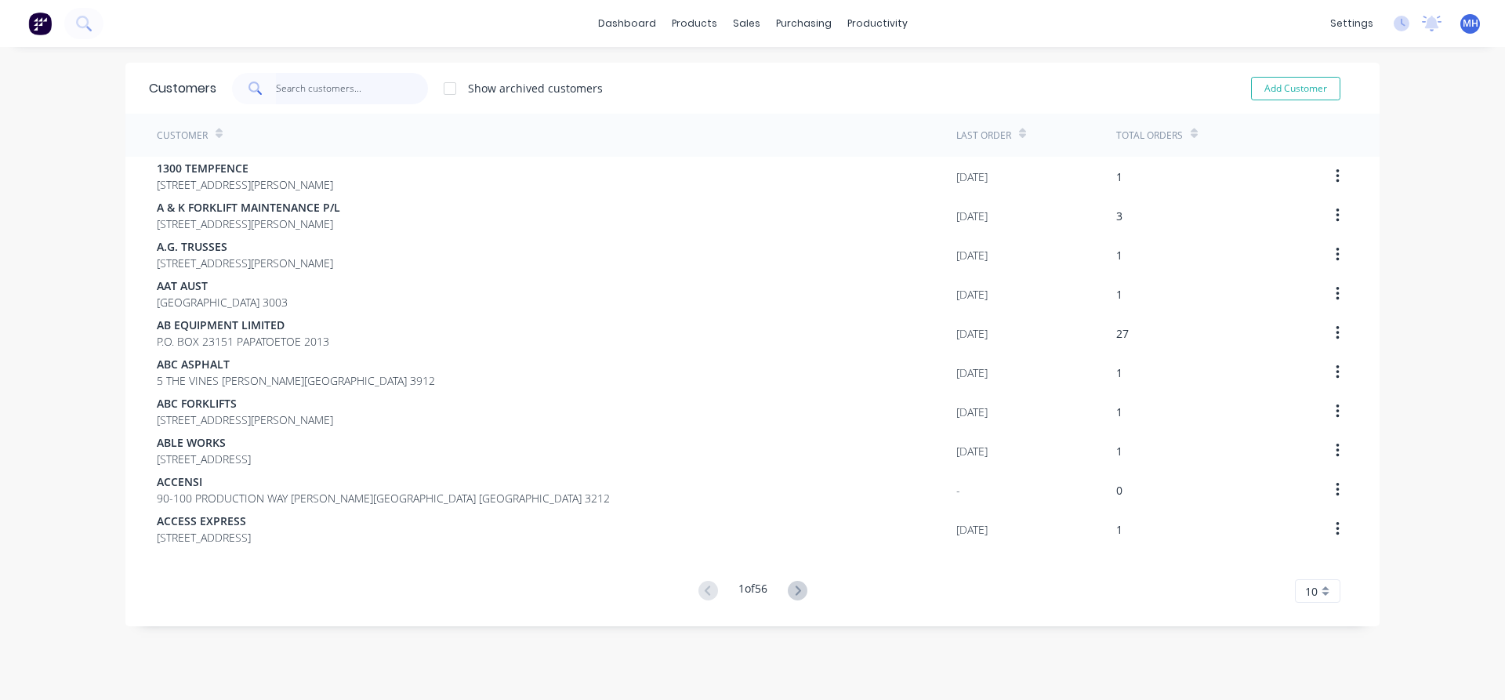
click at [305, 85] on input "text" at bounding box center [352, 88] width 153 height 31
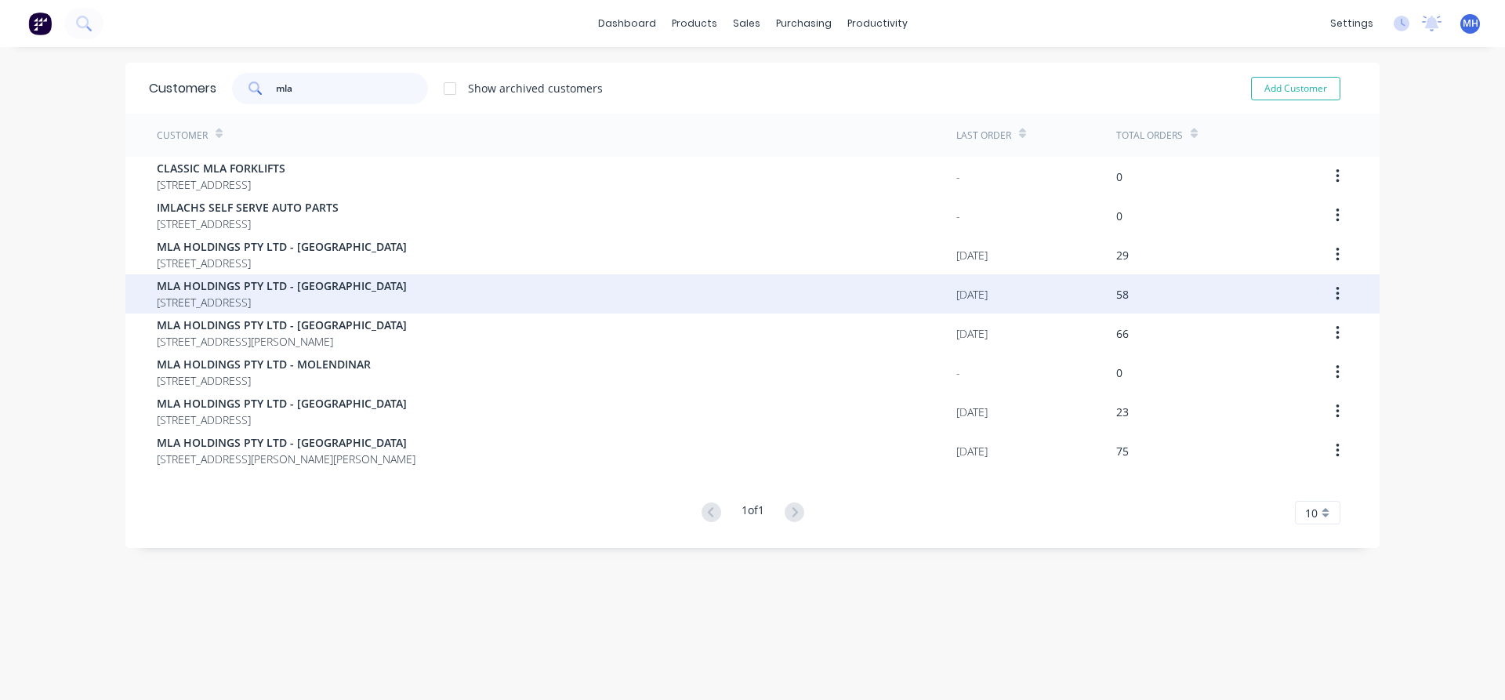
type input "mla"
click at [307, 279] on span "MLA HOLDINGS PTY LTD - HEATHWOOD" at bounding box center [282, 285] width 250 height 16
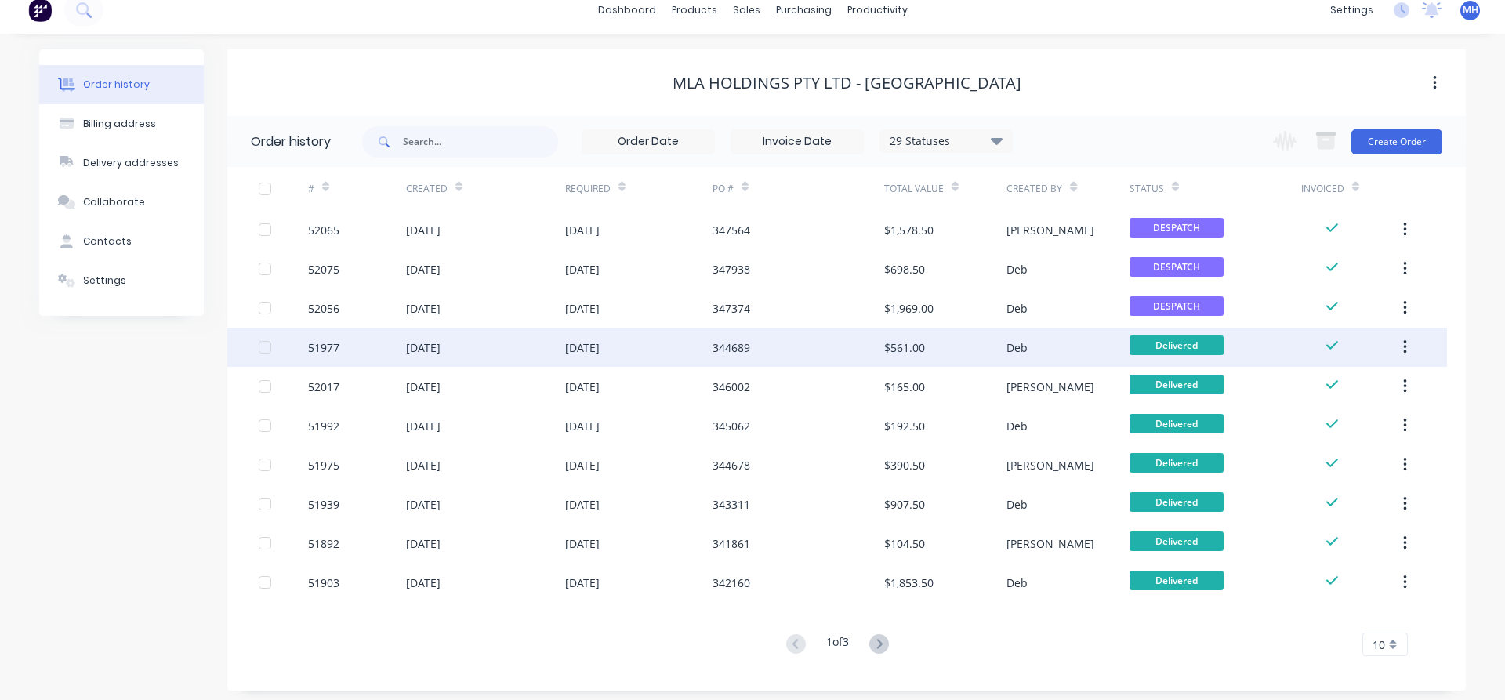
scroll to position [20, 0]
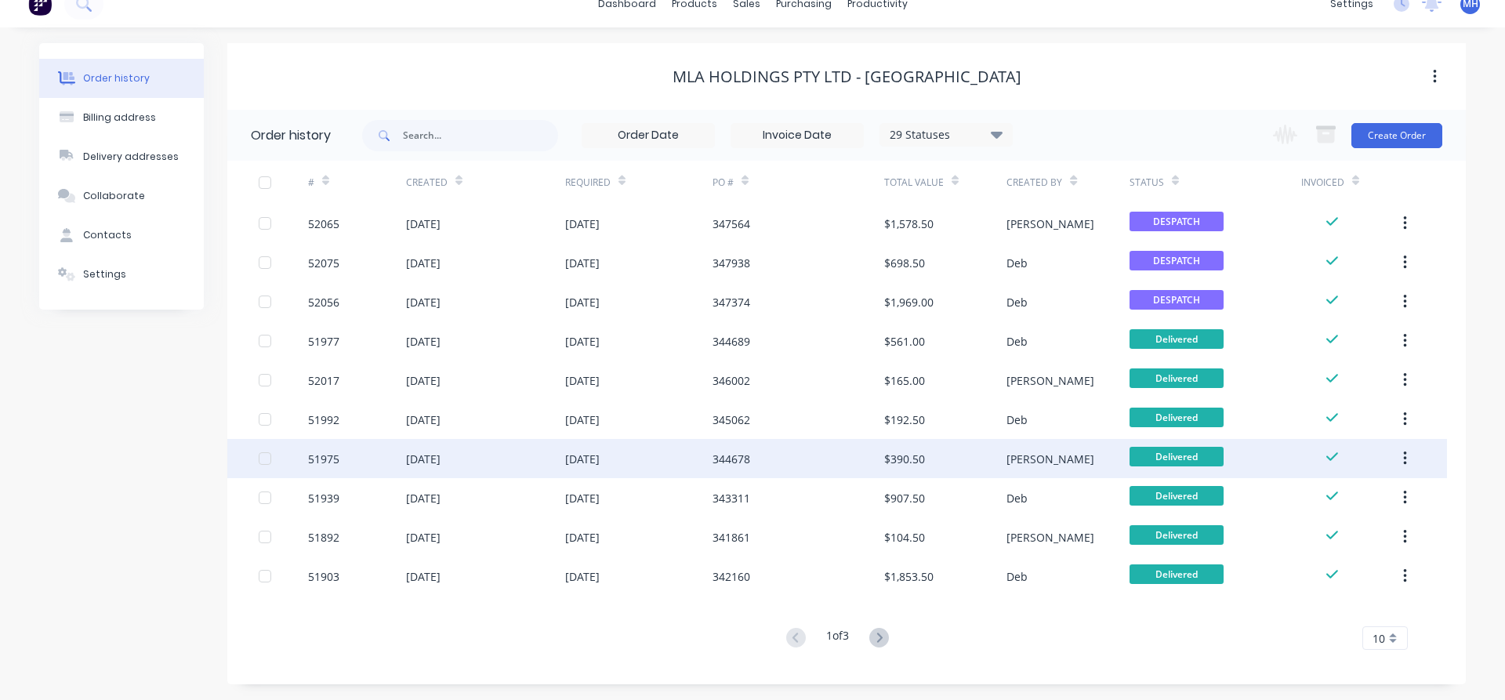
click at [479, 466] on div "14 Aug 2025" at bounding box center [485, 458] width 159 height 39
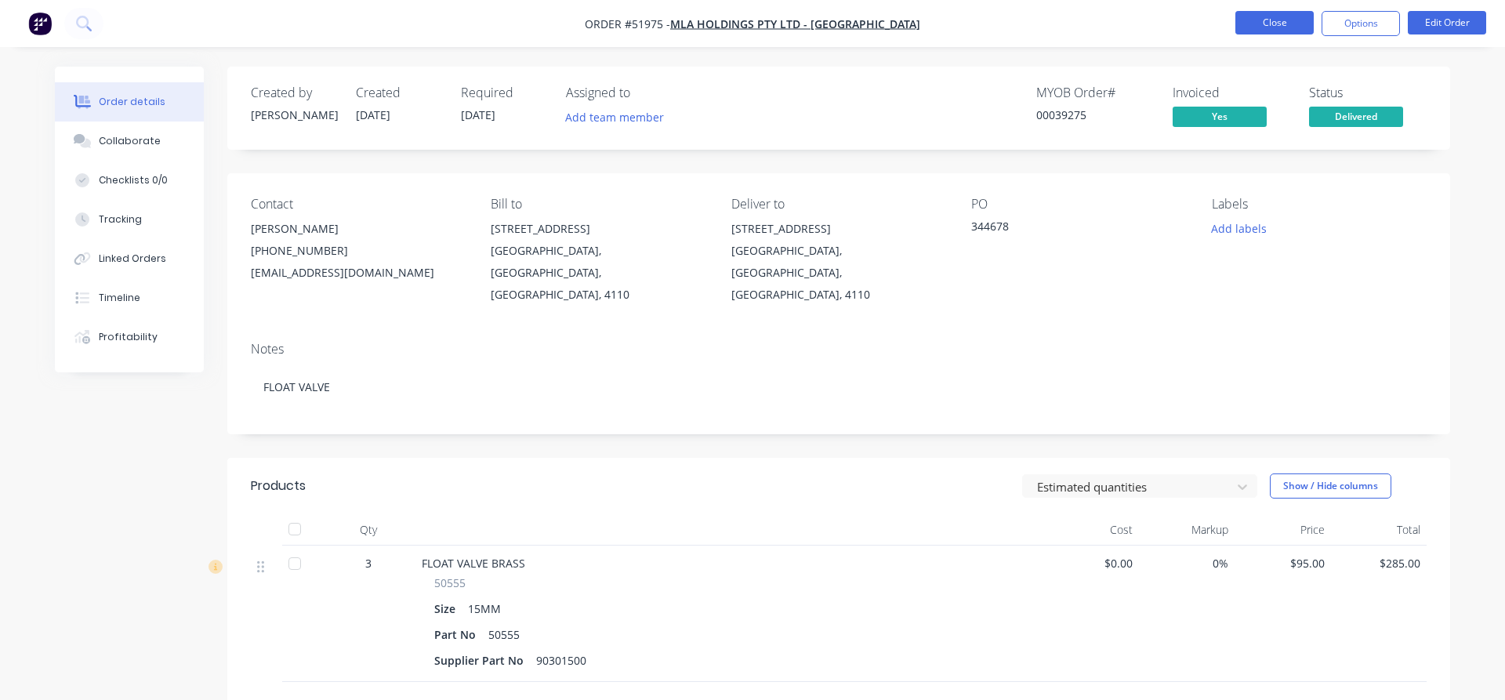
click at [1270, 17] on button "Close" at bounding box center [1274, 23] width 78 height 24
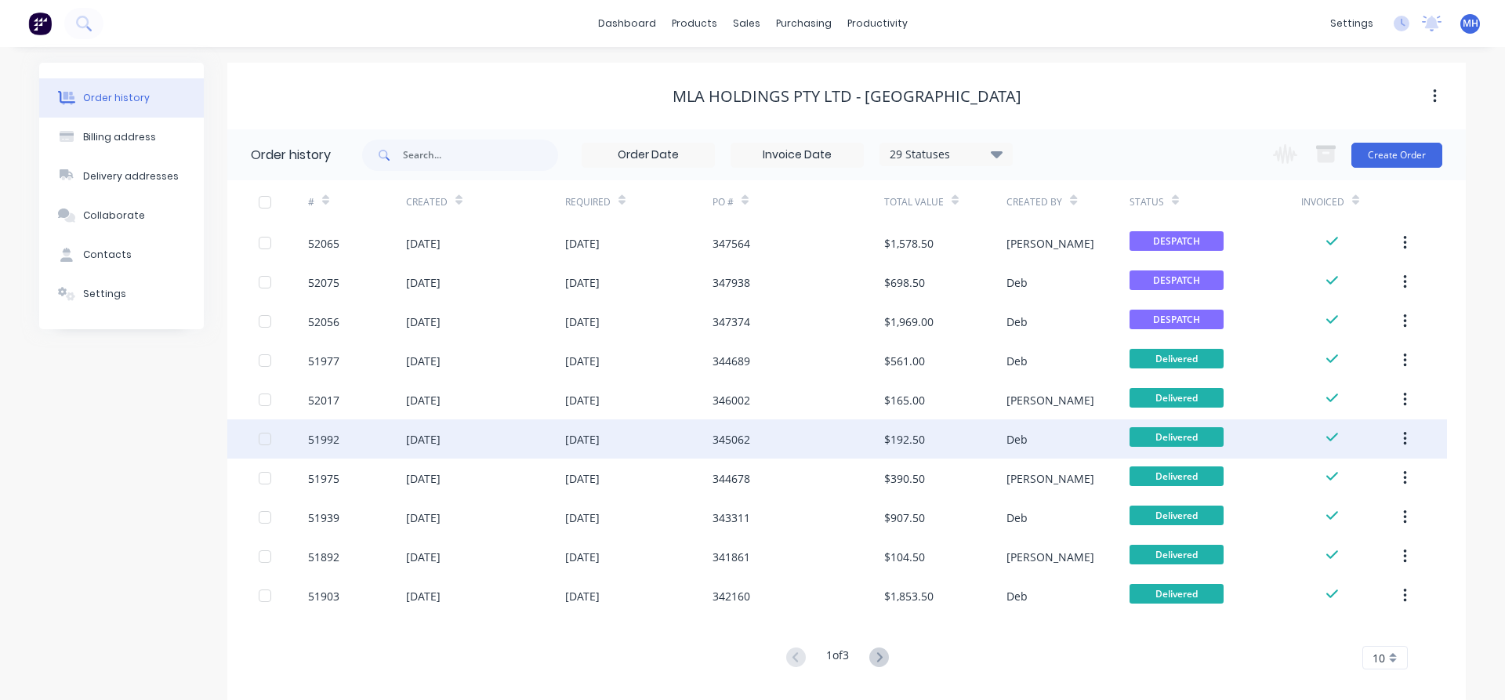
click at [484, 436] on div "20 Aug 2025" at bounding box center [485, 438] width 159 height 39
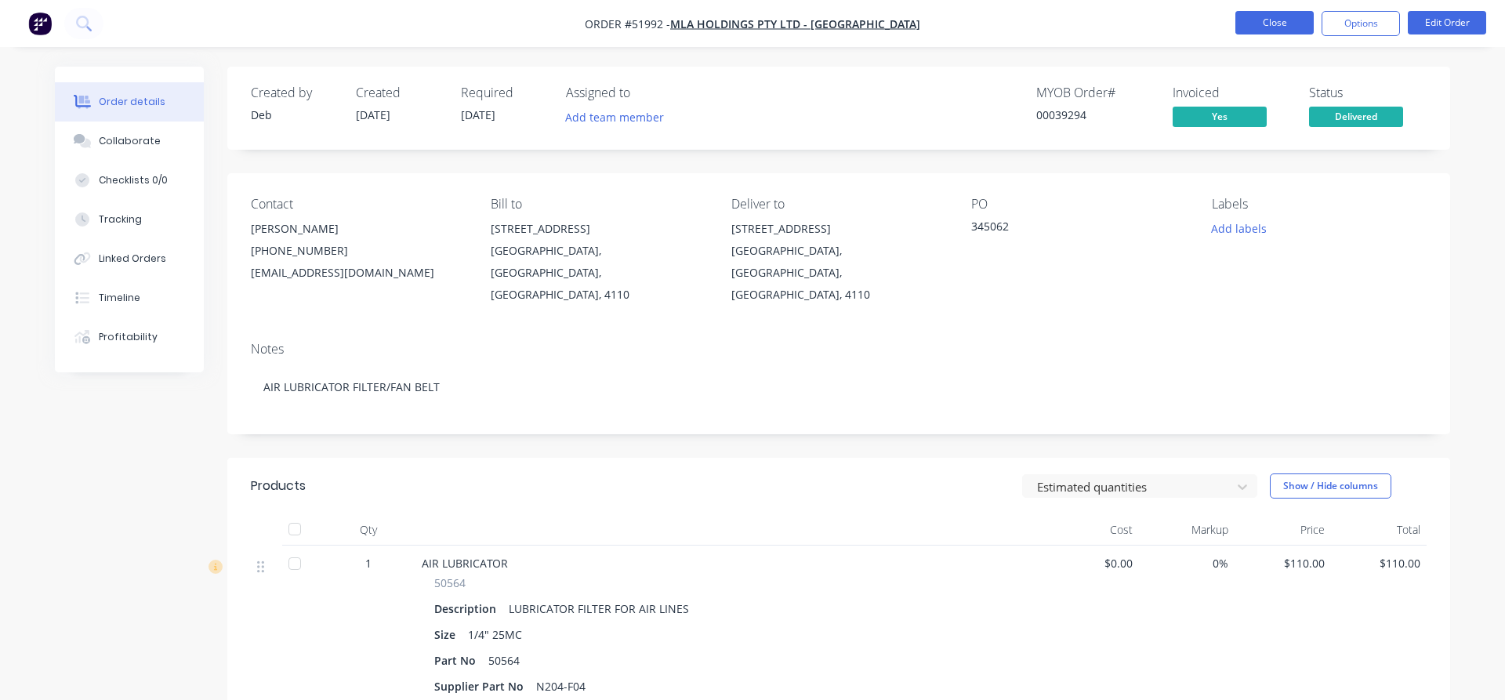
click at [1274, 22] on button "Close" at bounding box center [1274, 23] width 78 height 24
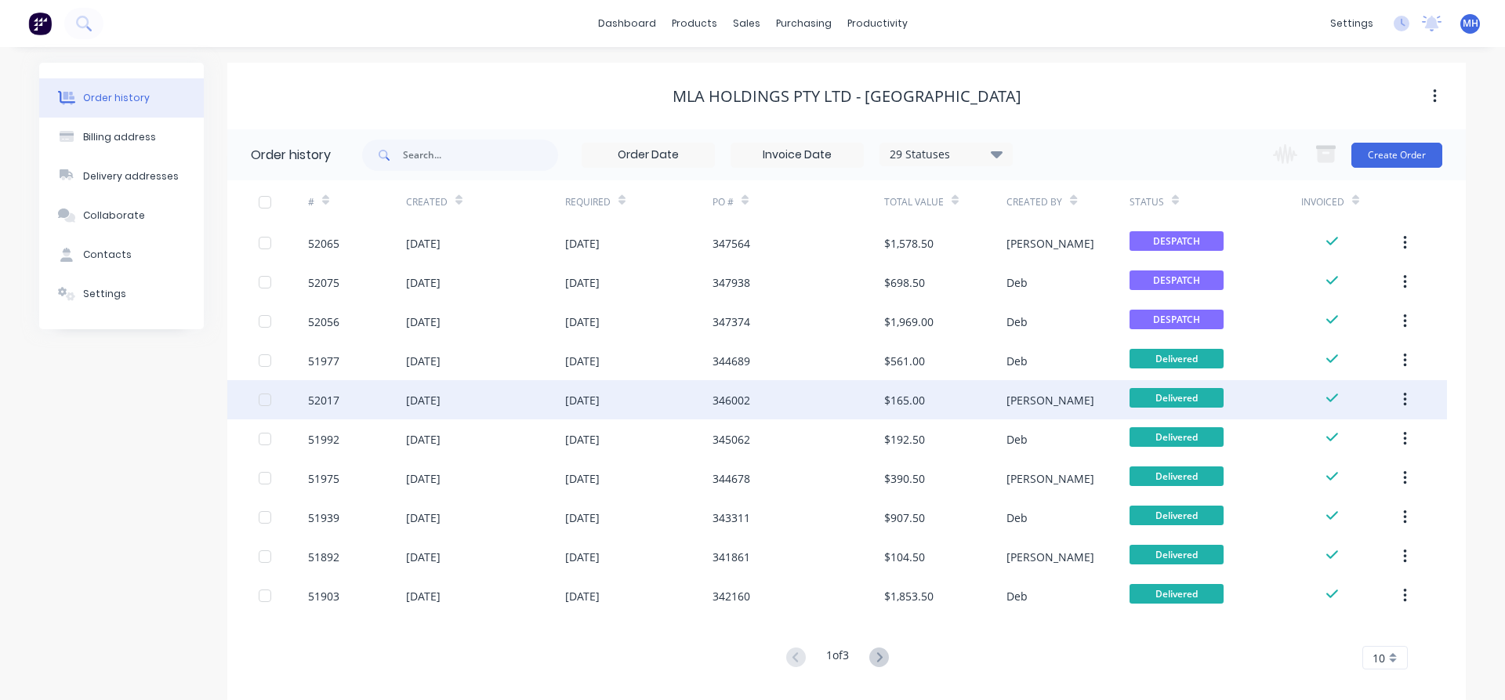
scroll to position [20, 0]
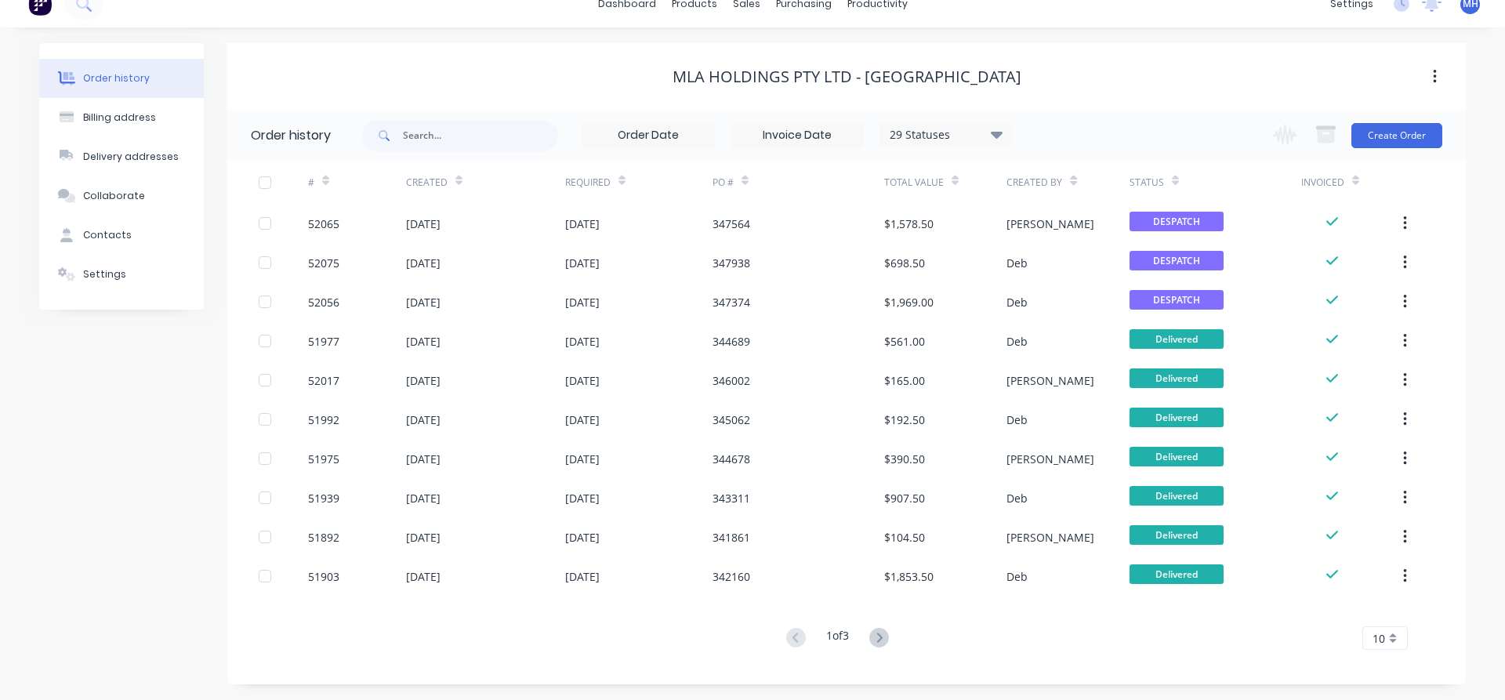
click at [1401, 640] on div "10" at bounding box center [1384, 638] width 45 height 24
click at [1401, 621] on div "35" at bounding box center [1385, 611] width 44 height 27
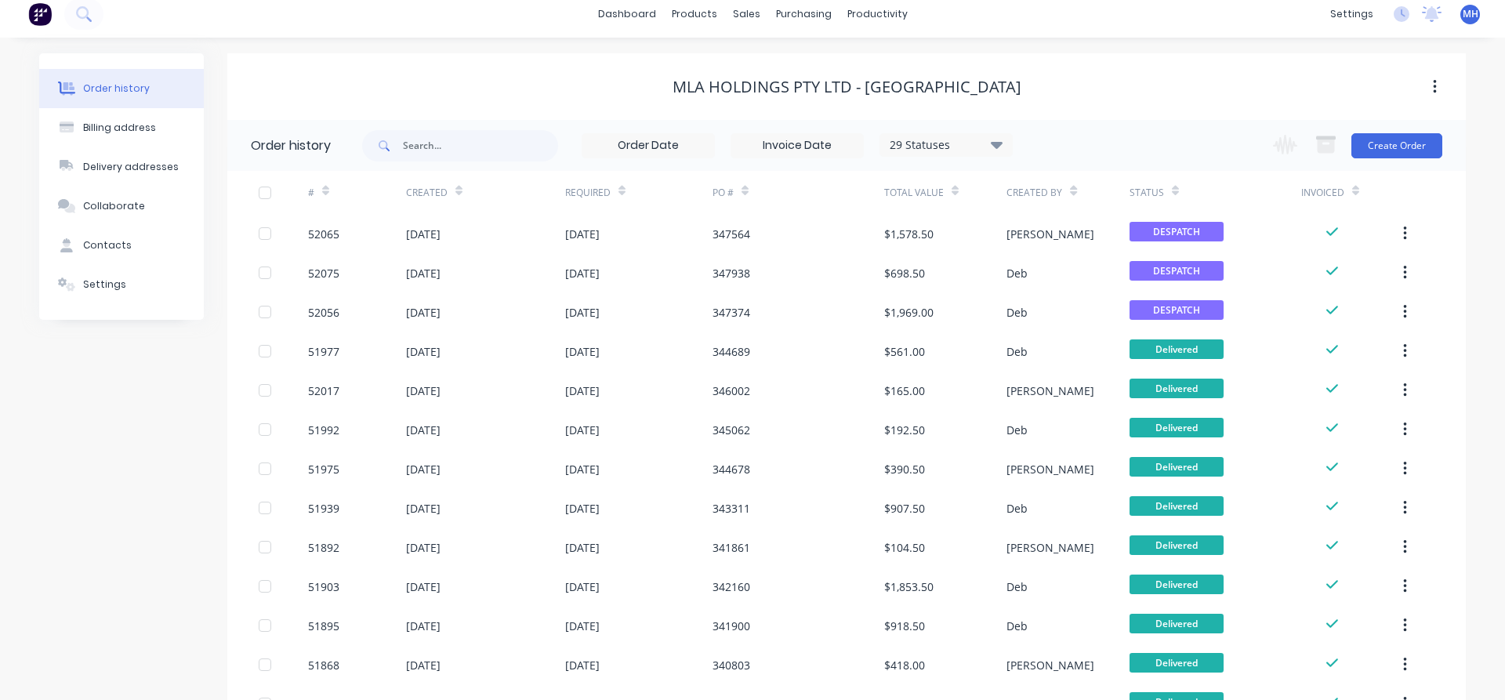
scroll to position [0, 0]
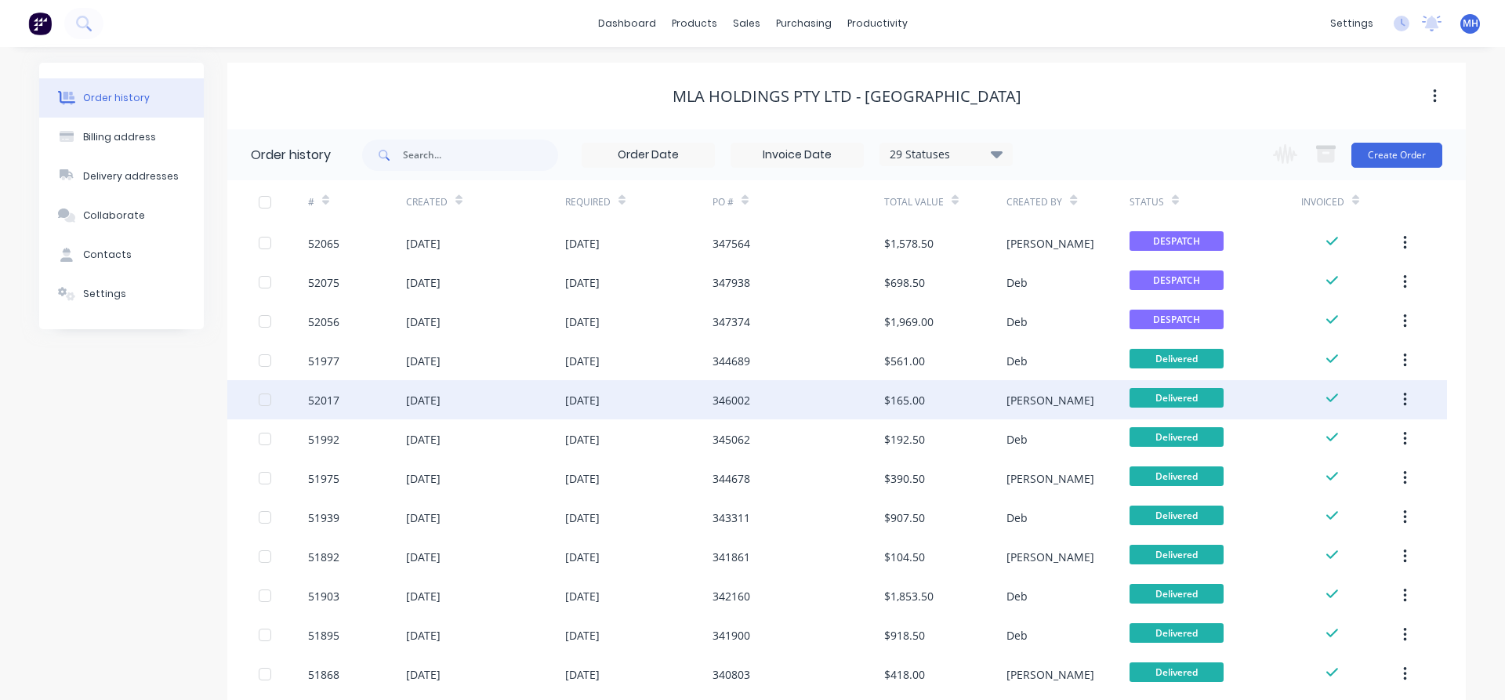
click at [539, 415] on div "[DATE]" at bounding box center [485, 399] width 159 height 39
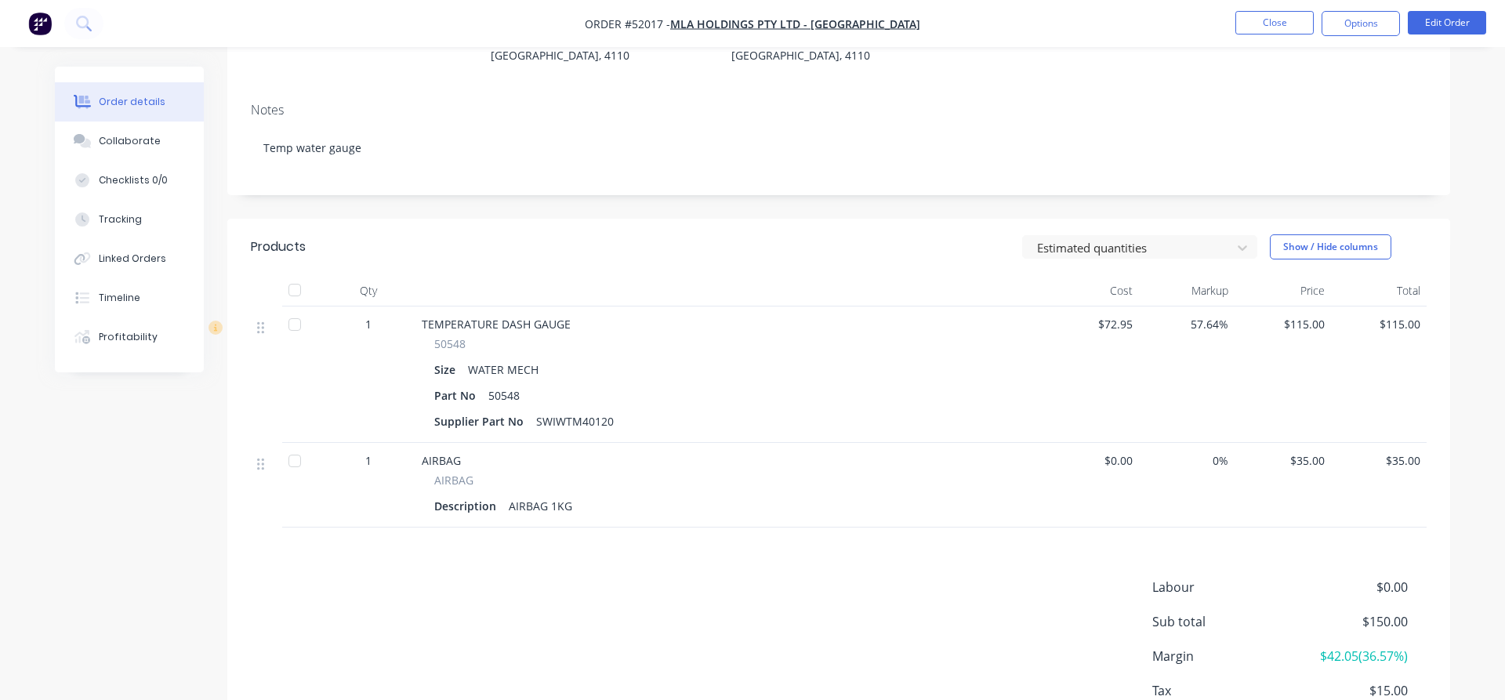
scroll to position [324, 0]
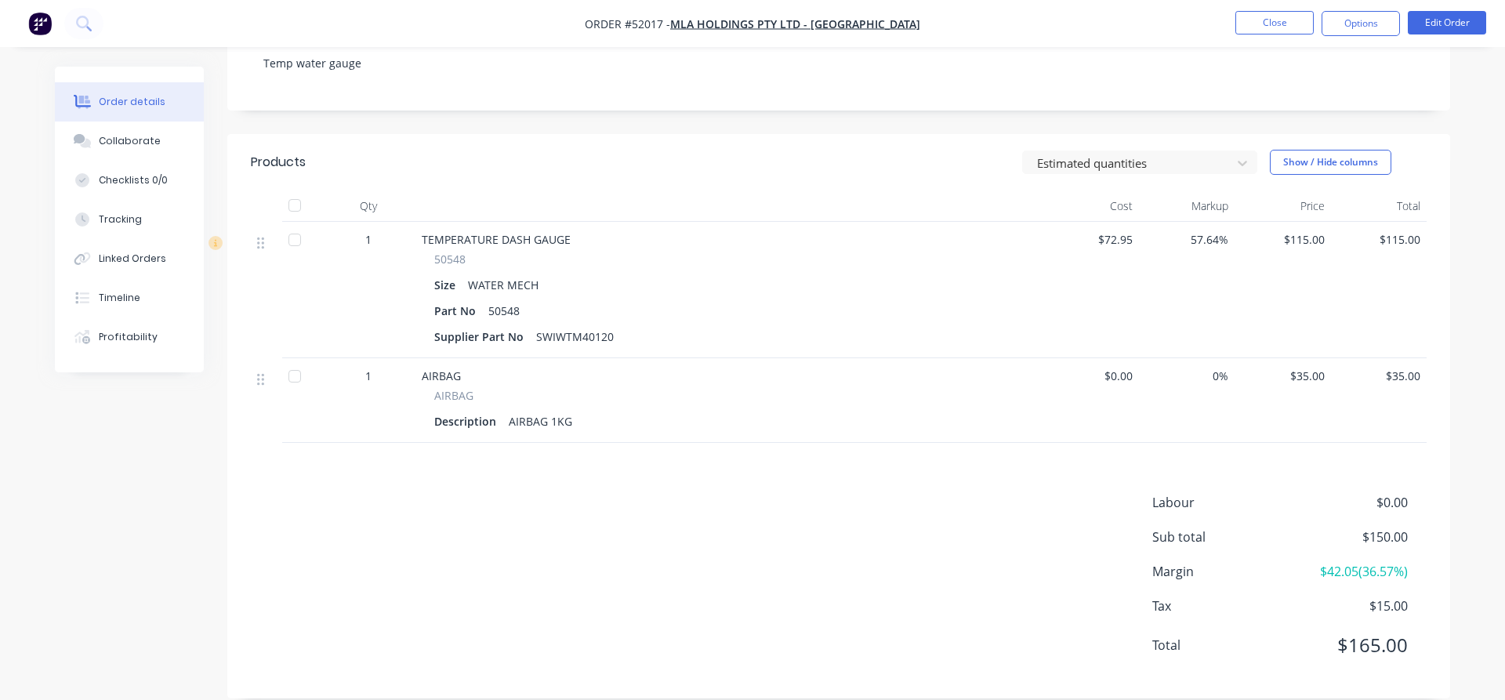
click at [1264, 42] on nav "Order #52017 - MLA HOLDINGS PTY LTD - HEATHWOOD Close Options Edit Order" at bounding box center [752, 23] width 1505 height 47
click at [1266, 29] on button "Close" at bounding box center [1274, 23] width 78 height 24
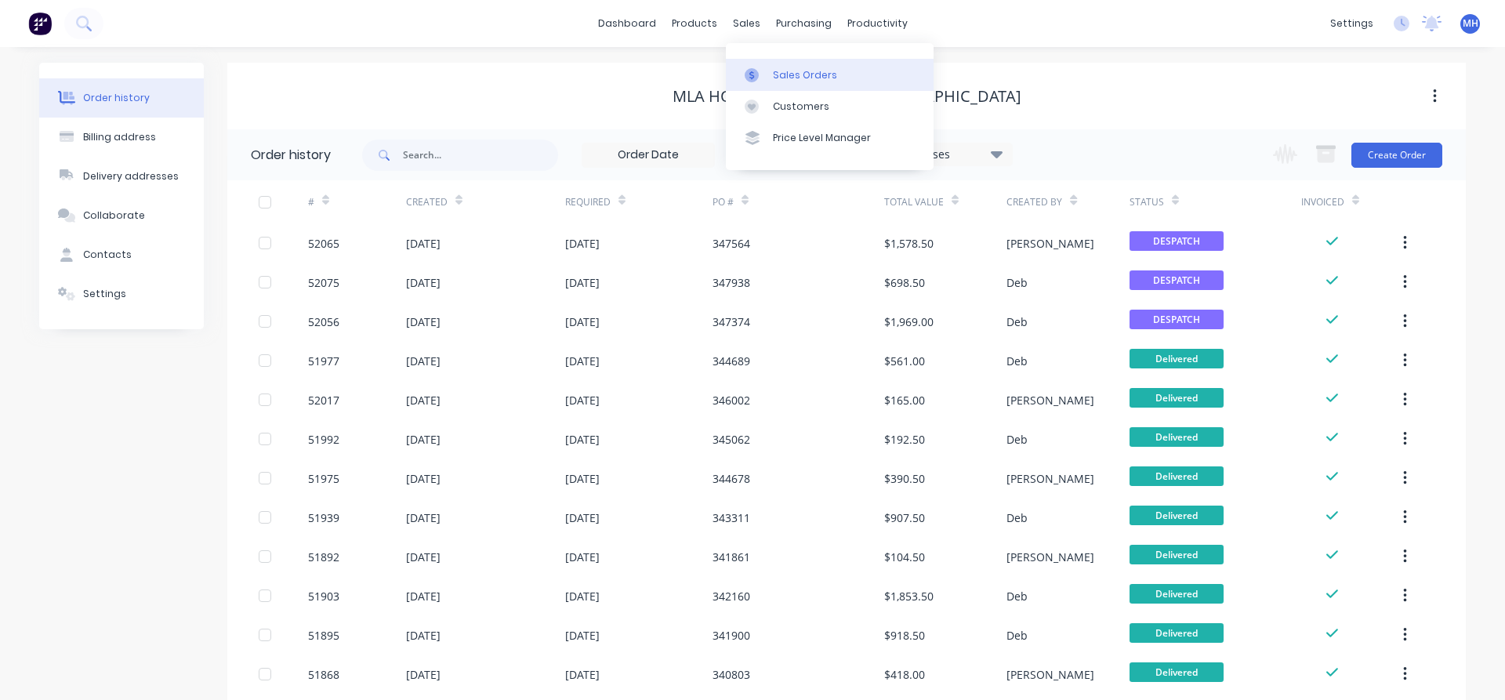
click at [787, 74] on div "Sales Orders" at bounding box center [805, 75] width 64 height 14
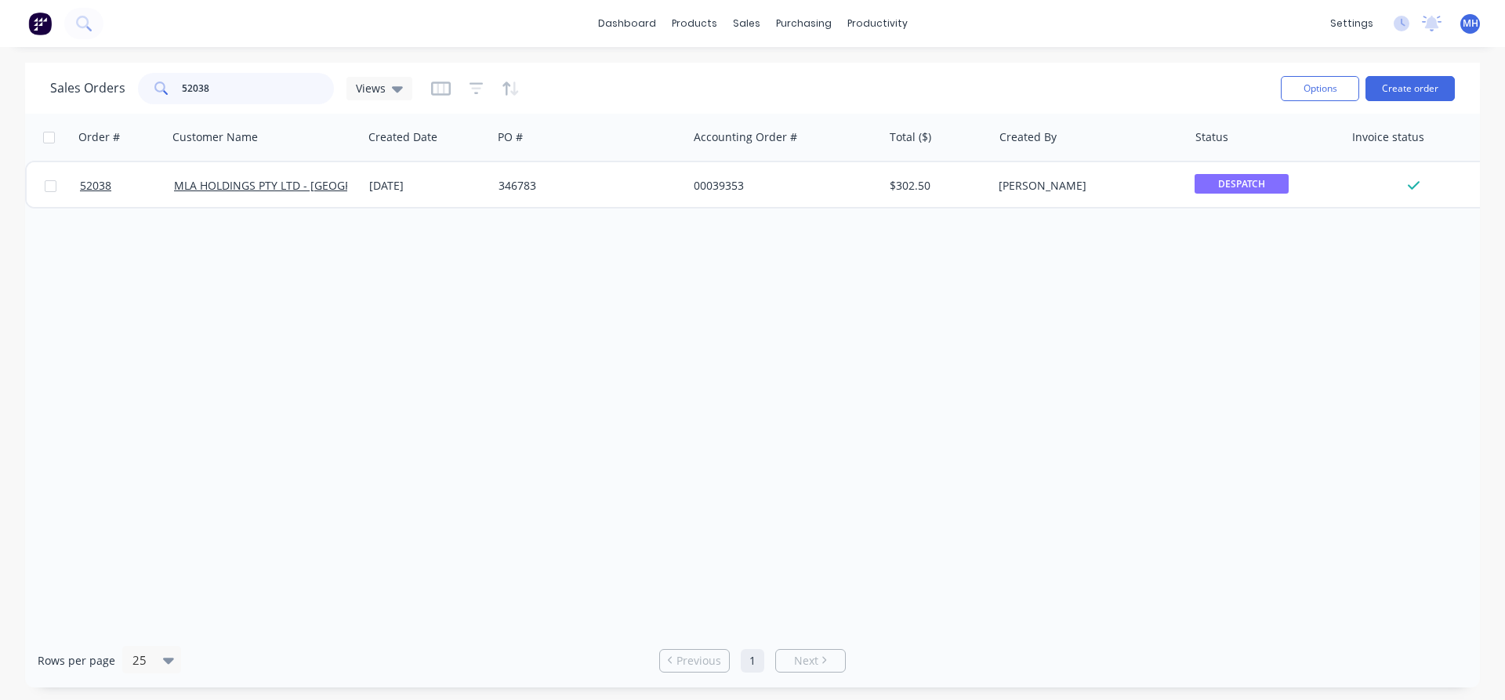
drag, startPoint x: 233, startPoint y: 89, endPoint x: 120, endPoint y: 93, distance: 112.9
click at [182, 93] on input "52038" at bounding box center [258, 88] width 153 height 31
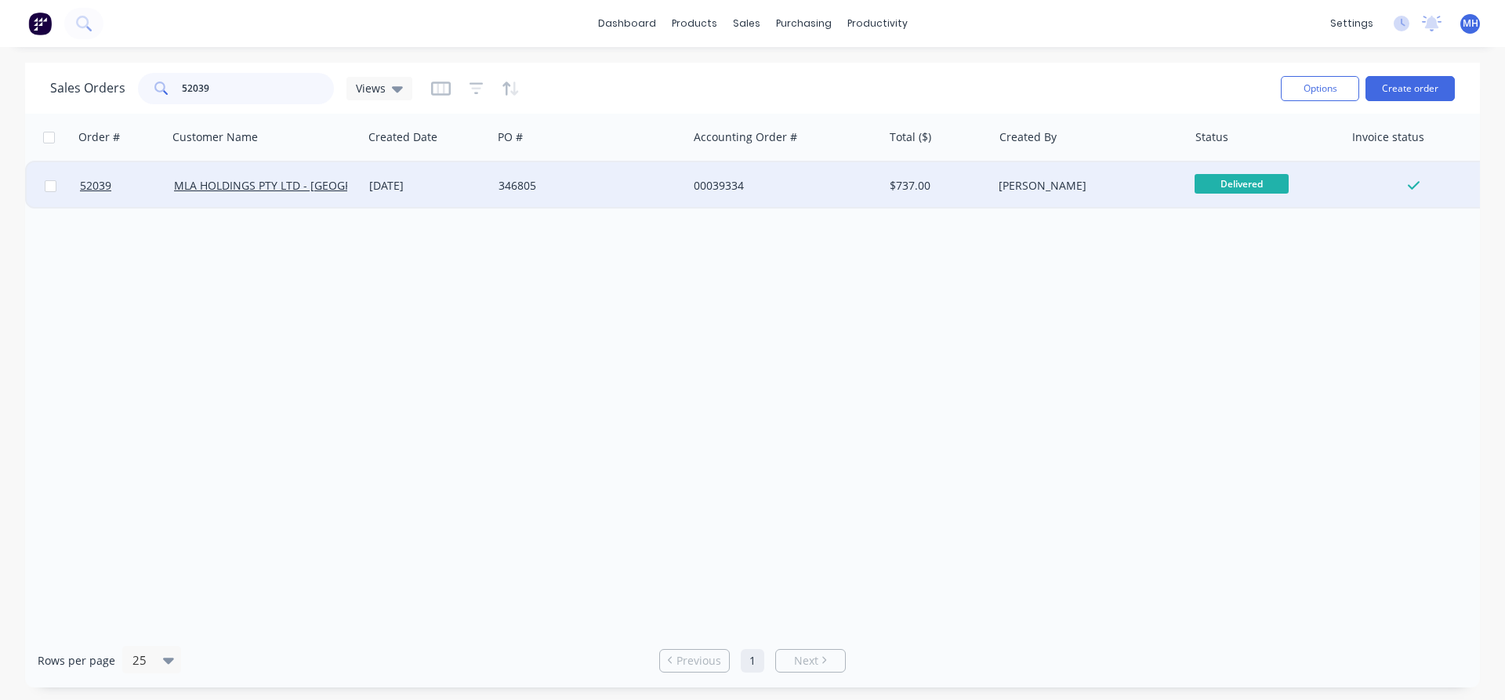
type input "52039"
click at [582, 192] on div "346805" at bounding box center [586, 186] width 174 height 16
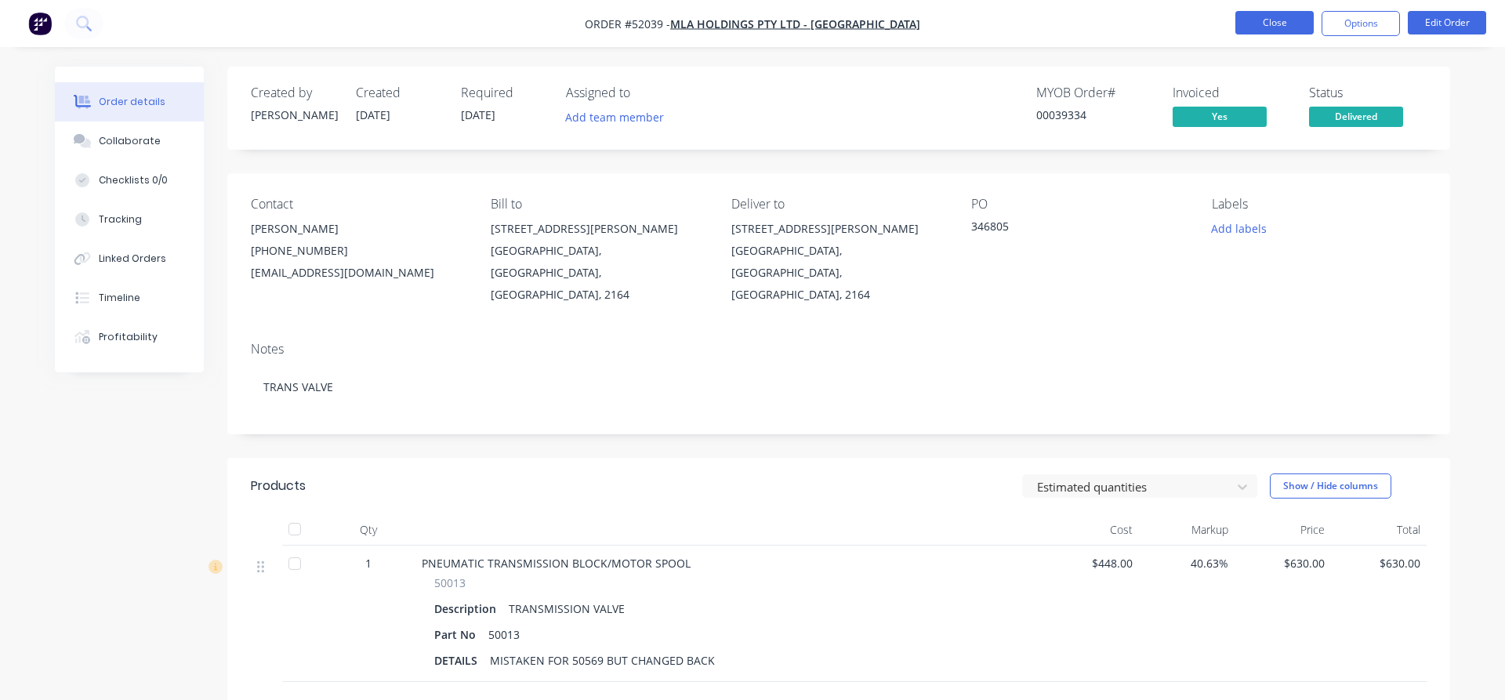
click at [1282, 22] on button "Close" at bounding box center [1274, 23] width 78 height 24
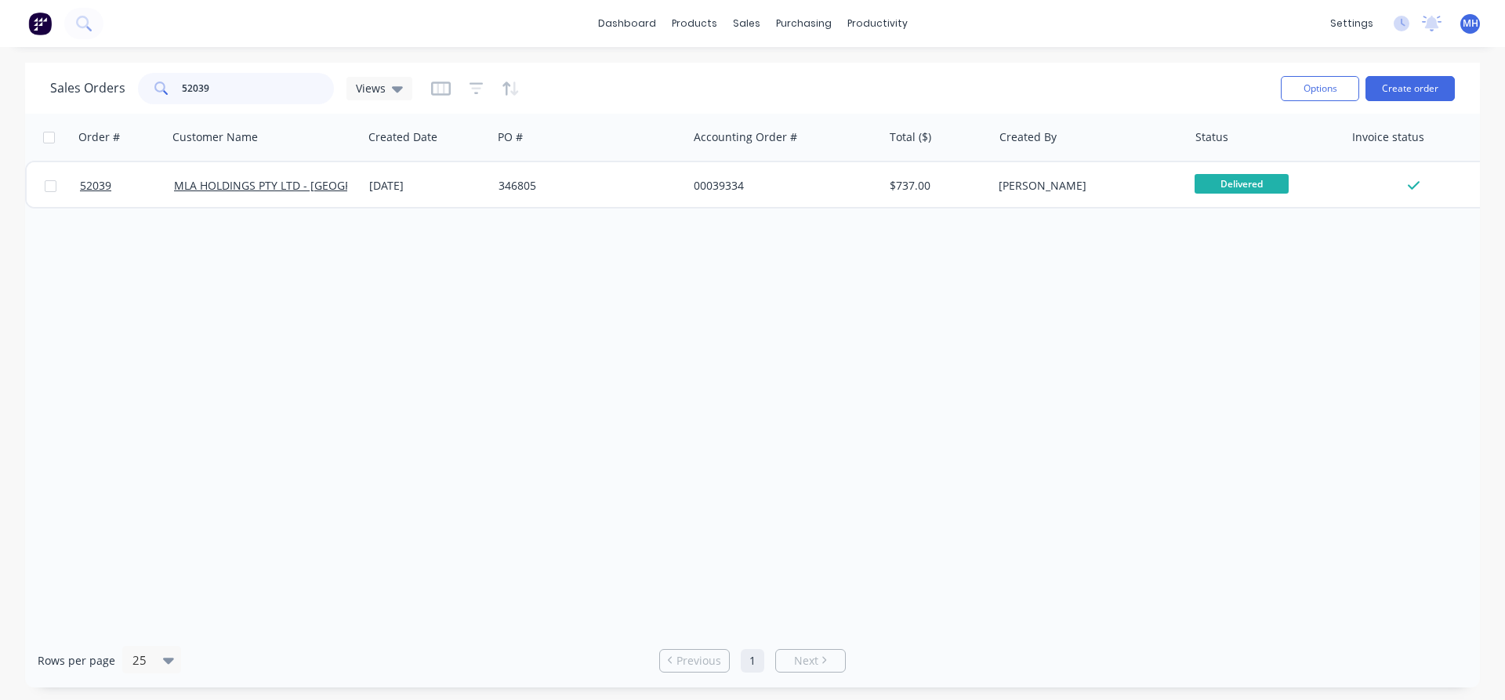
click at [220, 89] on input "52039" at bounding box center [258, 88] width 153 height 31
type input "5"
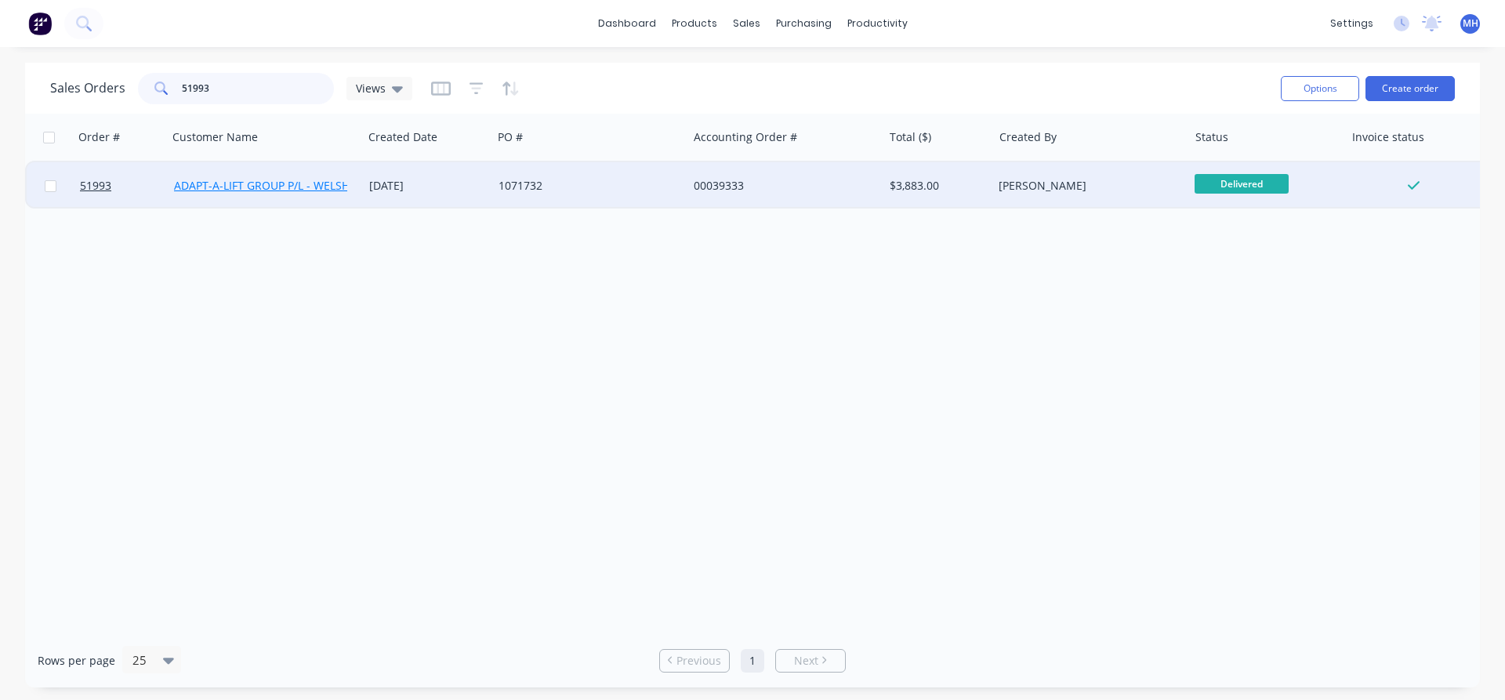
type input "51993"
click at [281, 187] on link "ADAPT-A-LIFT GROUP P/L - WELSHPOOL" at bounding box center [276, 185] width 205 height 15
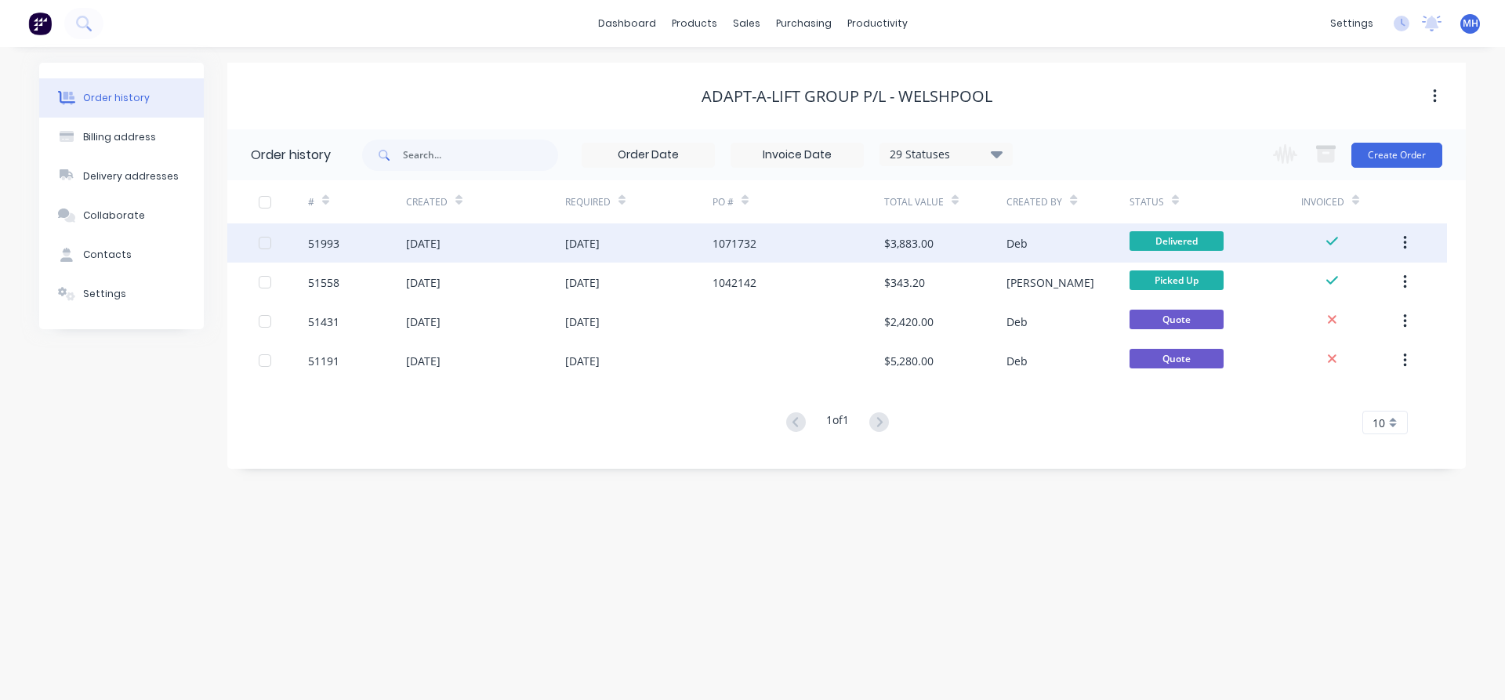
click at [353, 240] on div "51993" at bounding box center [357, 242] width 98 height 39
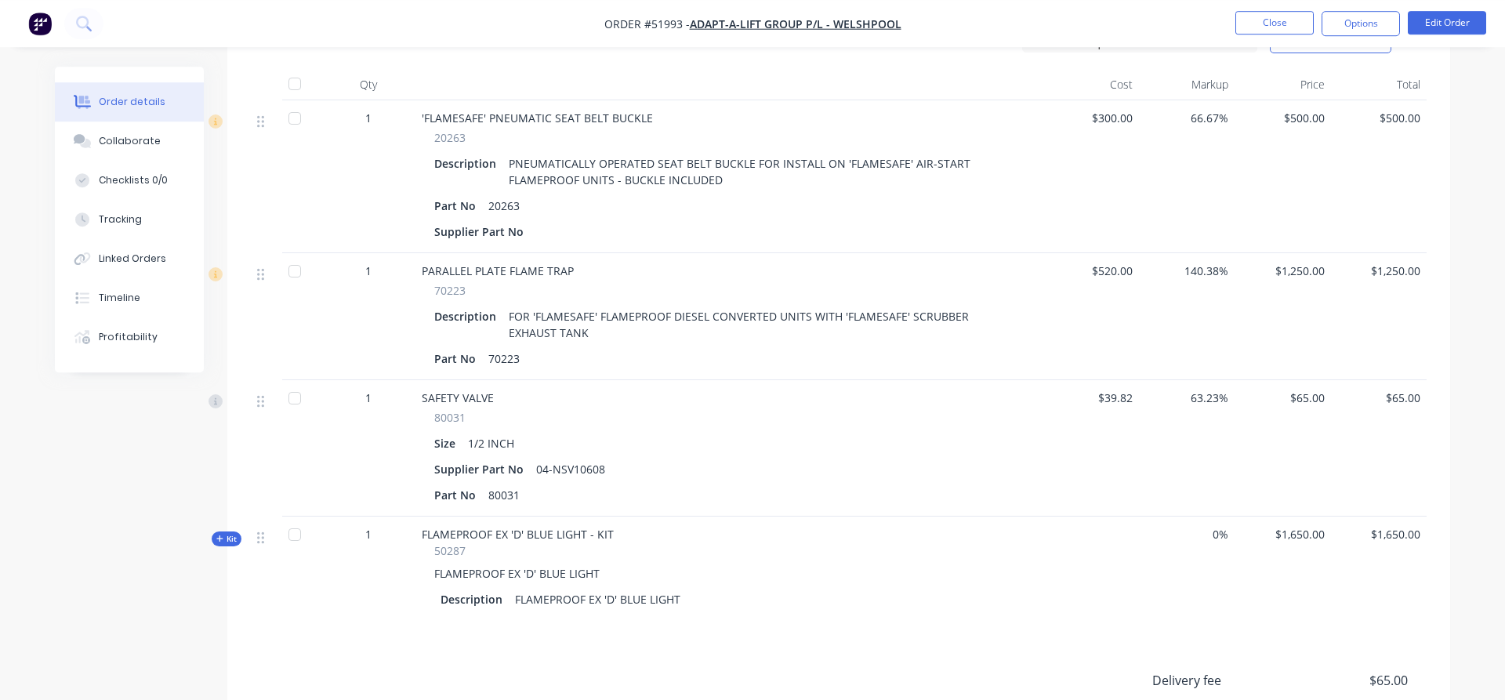
scroll to position [560, 0]
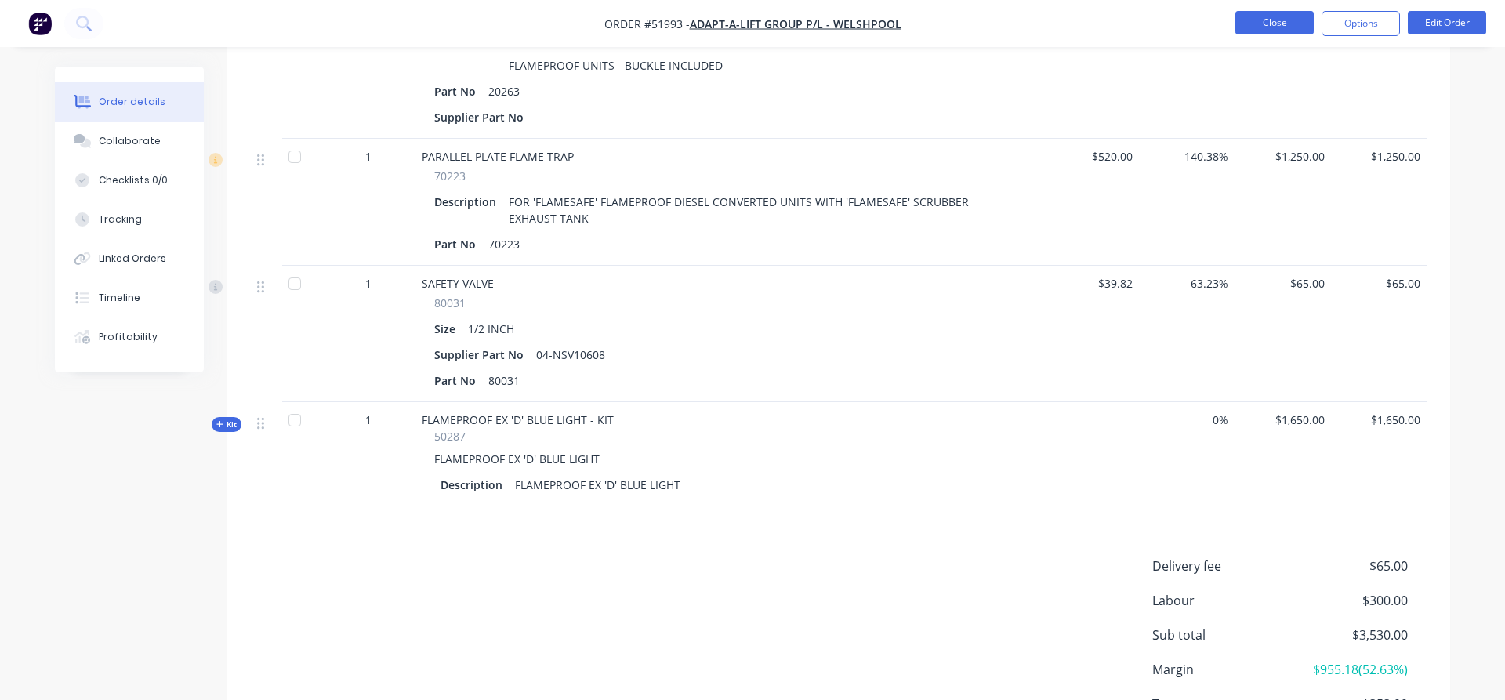
click at [1275, 20] on button "Close" at bounding box center [1274, 23] width 78 height 24
